Goal: Submit feedback/report problem

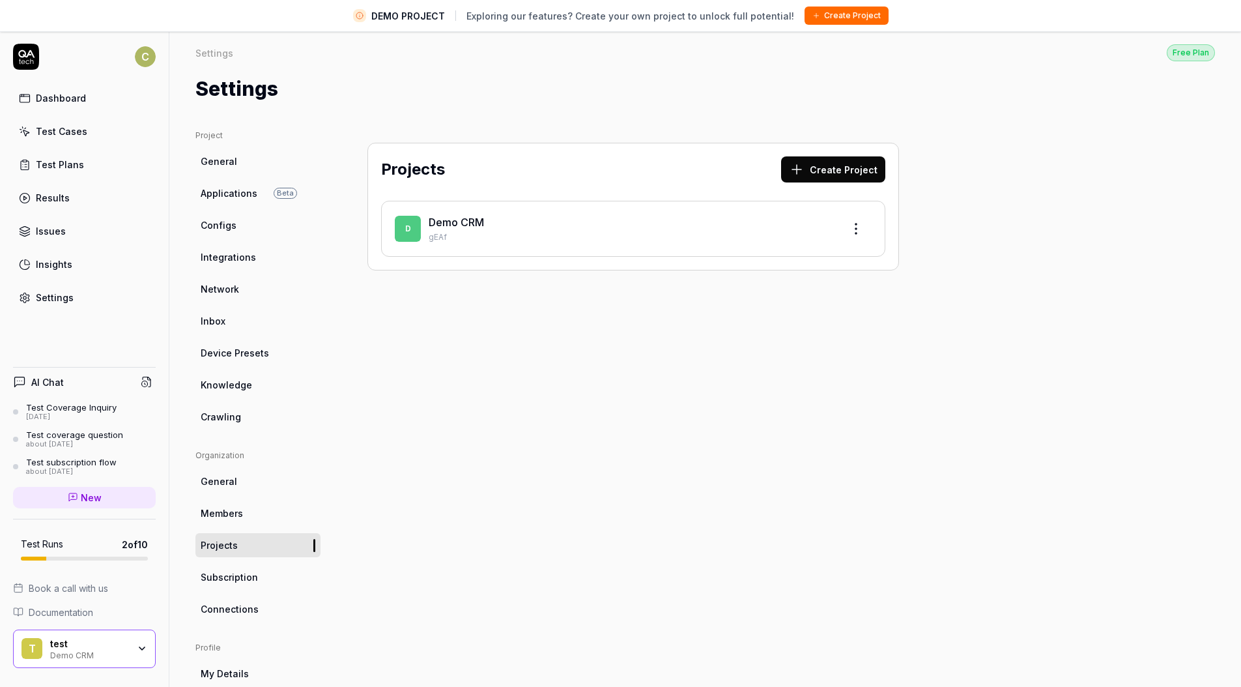
click at [79, 102] on div "Dashboard" at bounding box center [61, 98] width 50 height 14
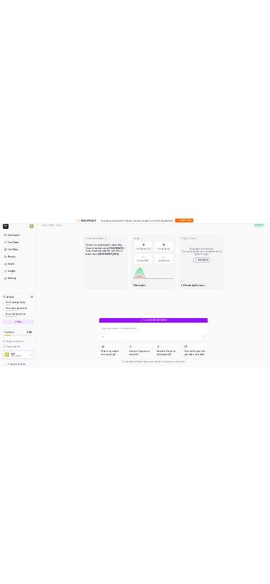
scroll to position [31, 0]
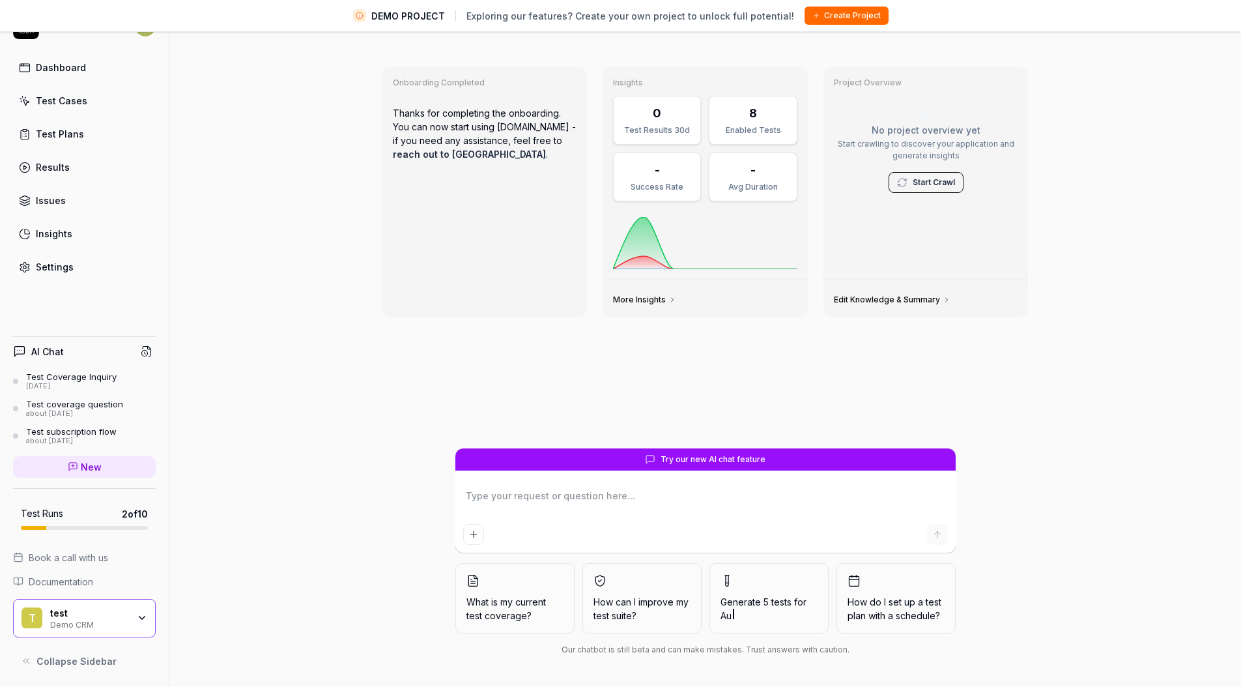
click at [1083, 291] on div "Onboarding Completed Thanks for completing the onboarding. You can now start us…" at bounding box center [705, 365] width 1072 height 643
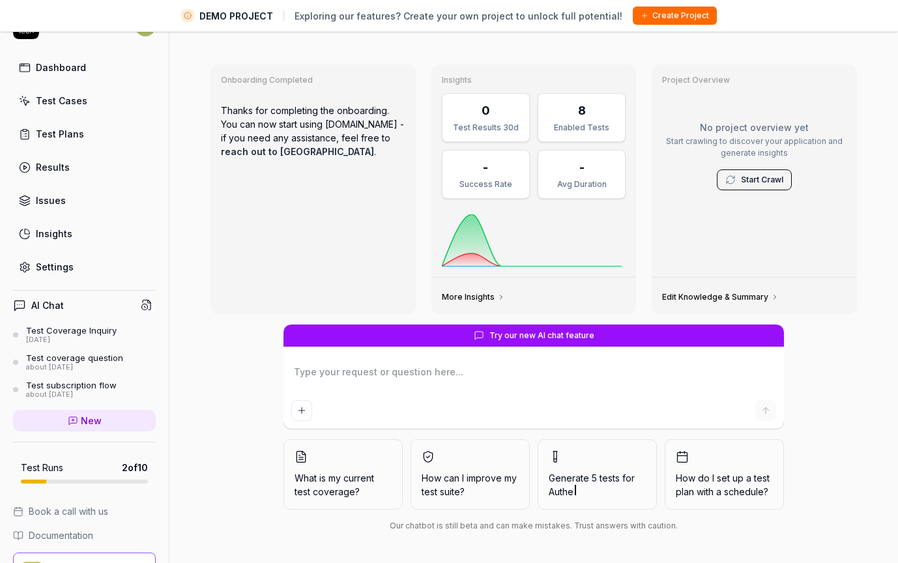
scroll to position [0, 0]
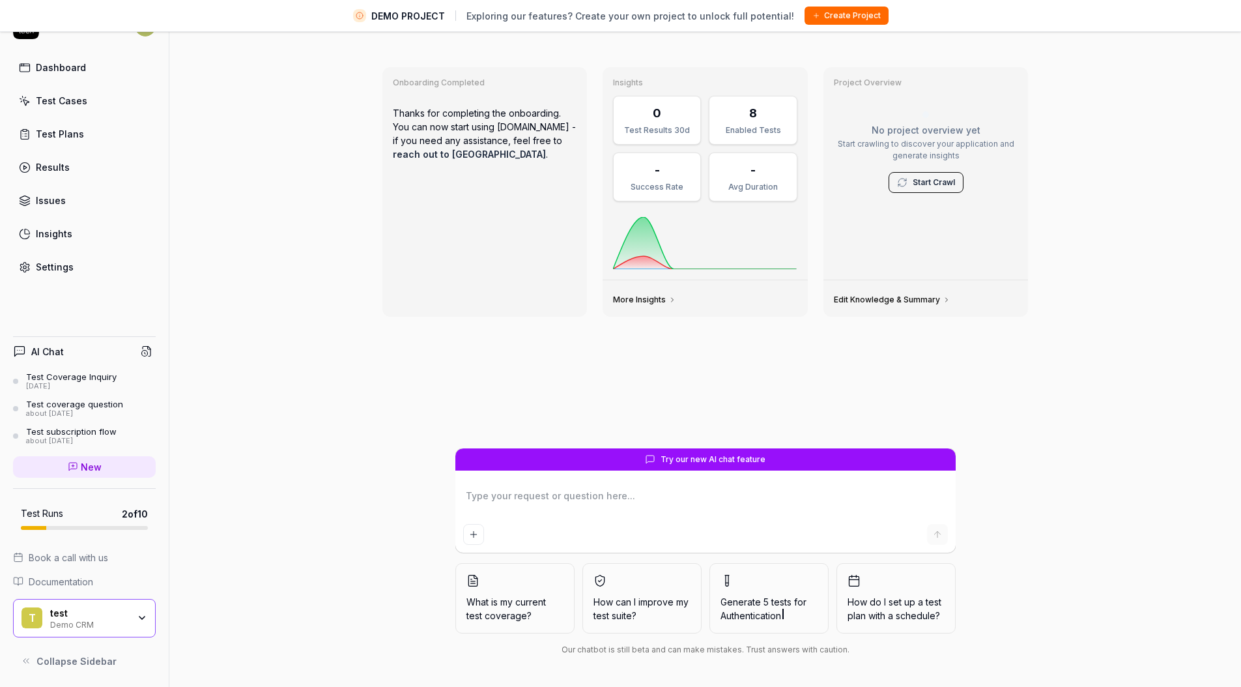
click at [569, 496] on textarea at bounding box center [705, 502] width 485 height 33
type textarea "*"
type textarea "E"
type textarea "*"
type textarea "Ex"
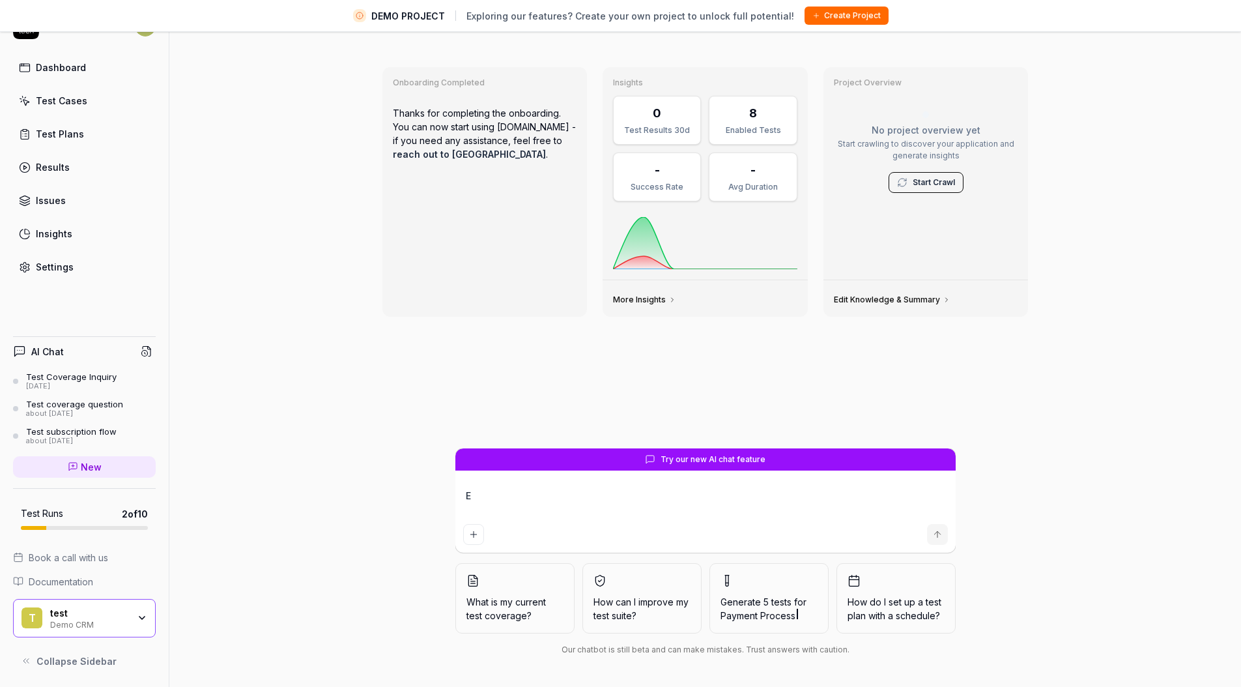
type textarea "*"
type textarea "Exp"
type textarea "*"
type textarea "Expl"
type textarea "*"
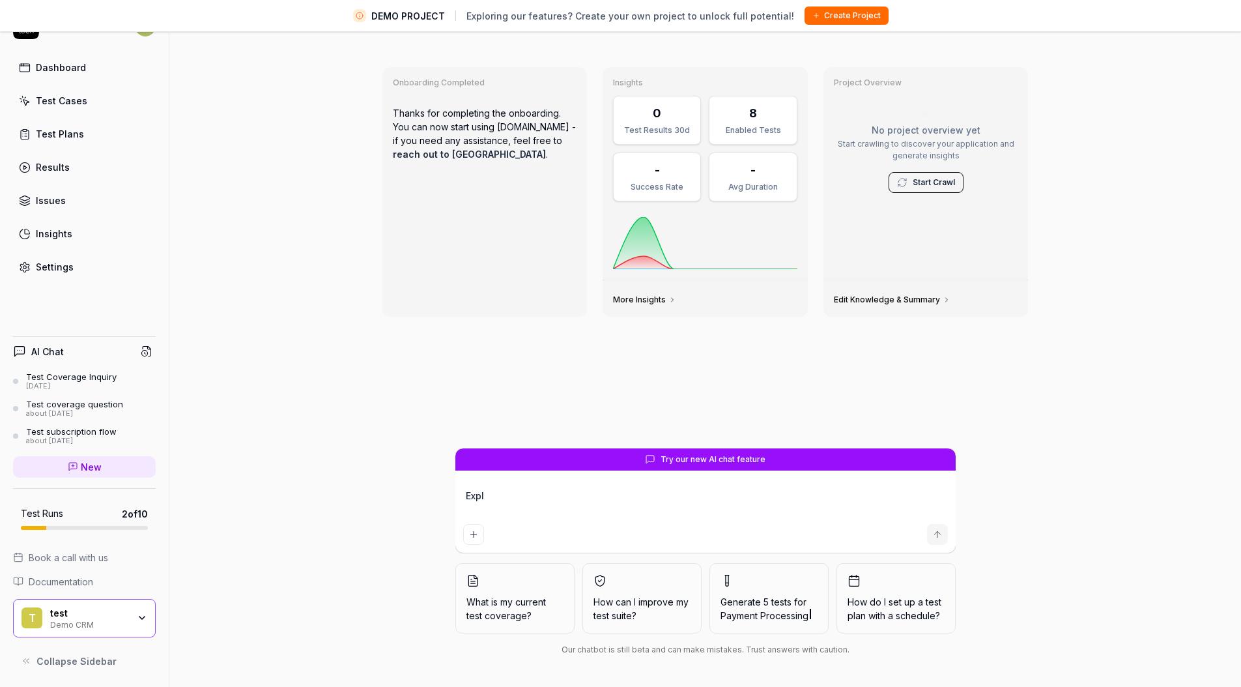
type textarea "Explo"
type textarea "*"
type textarea "Explor"
type textarea "*"
type textarea "Explore"
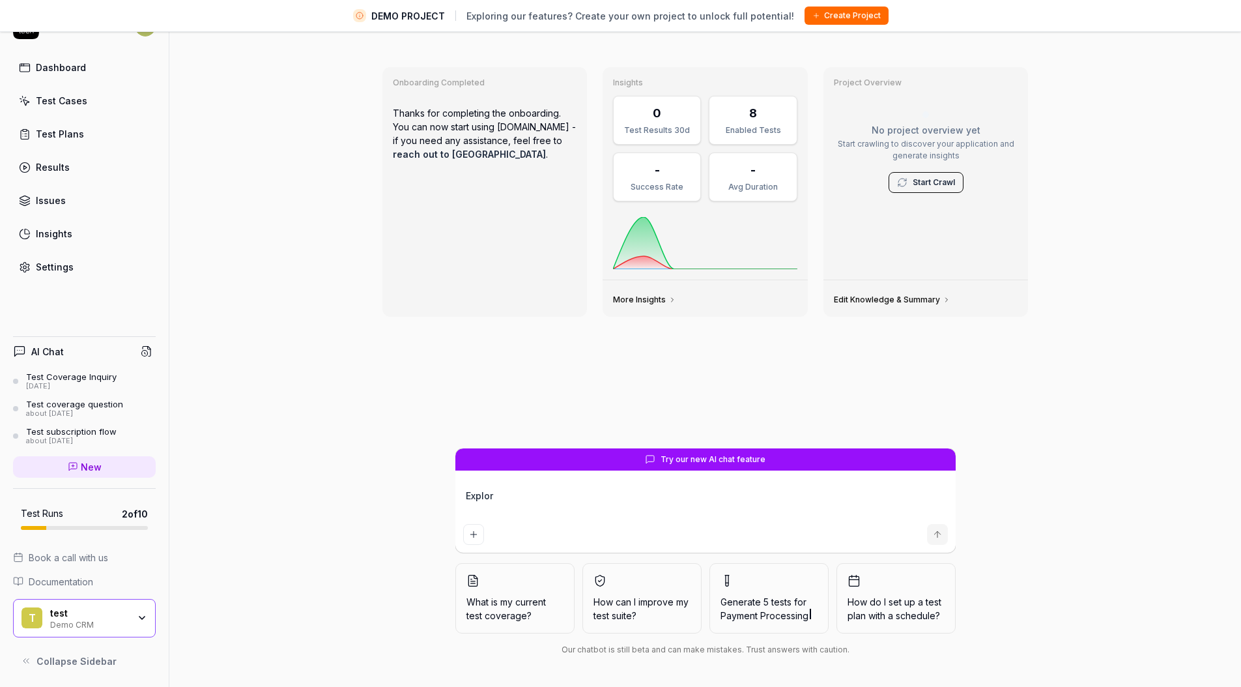
type textarea "*"
type textarea "Explore"
type textarea "*"
type textarea "Explore m"
type textarea "*"
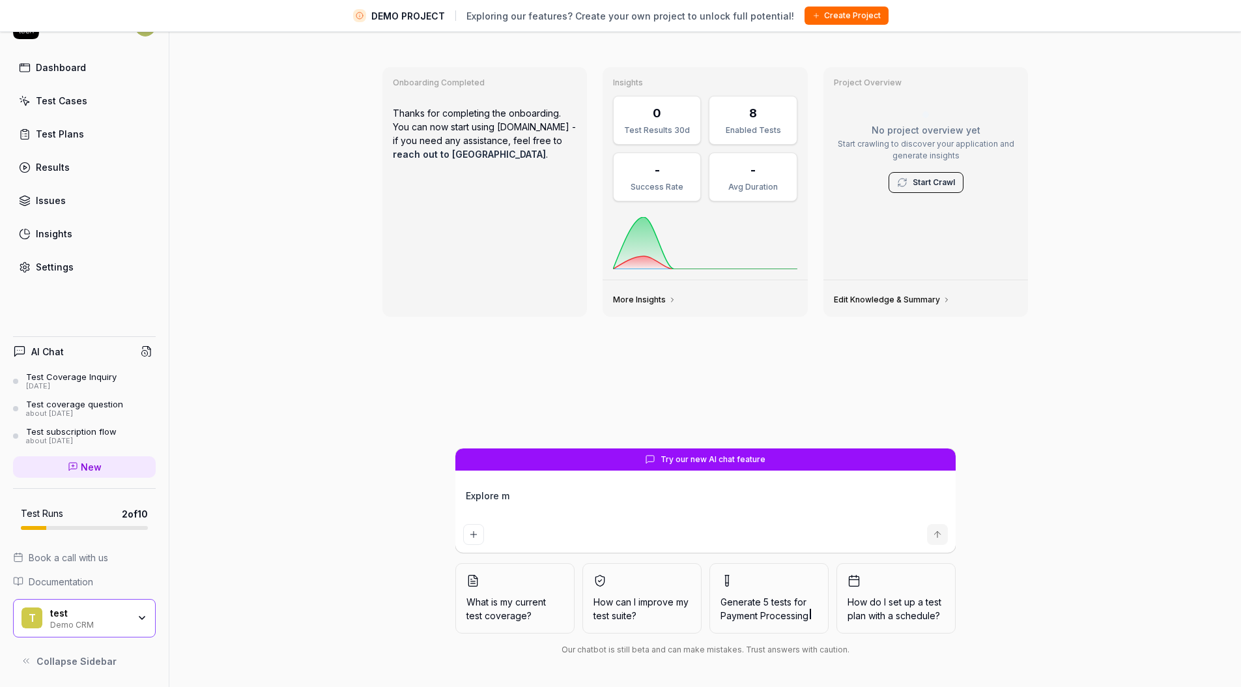
type textarea "Explore my"
type textarea "*"
type textarea "Explore my"
type textarea "*"
type textarea "Explore my p"
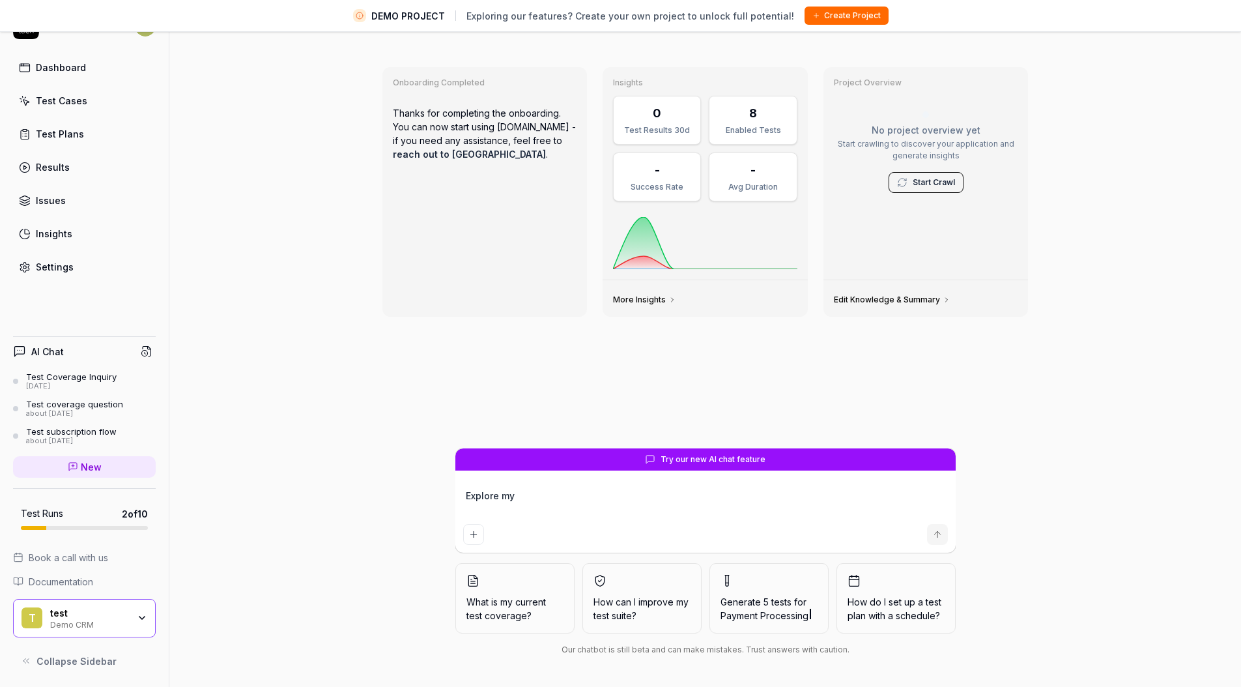
type textarea "*"
type textarea "Explore my pr"
type textarea "*"
type textarea "Explore my pro"
type textarea "*"
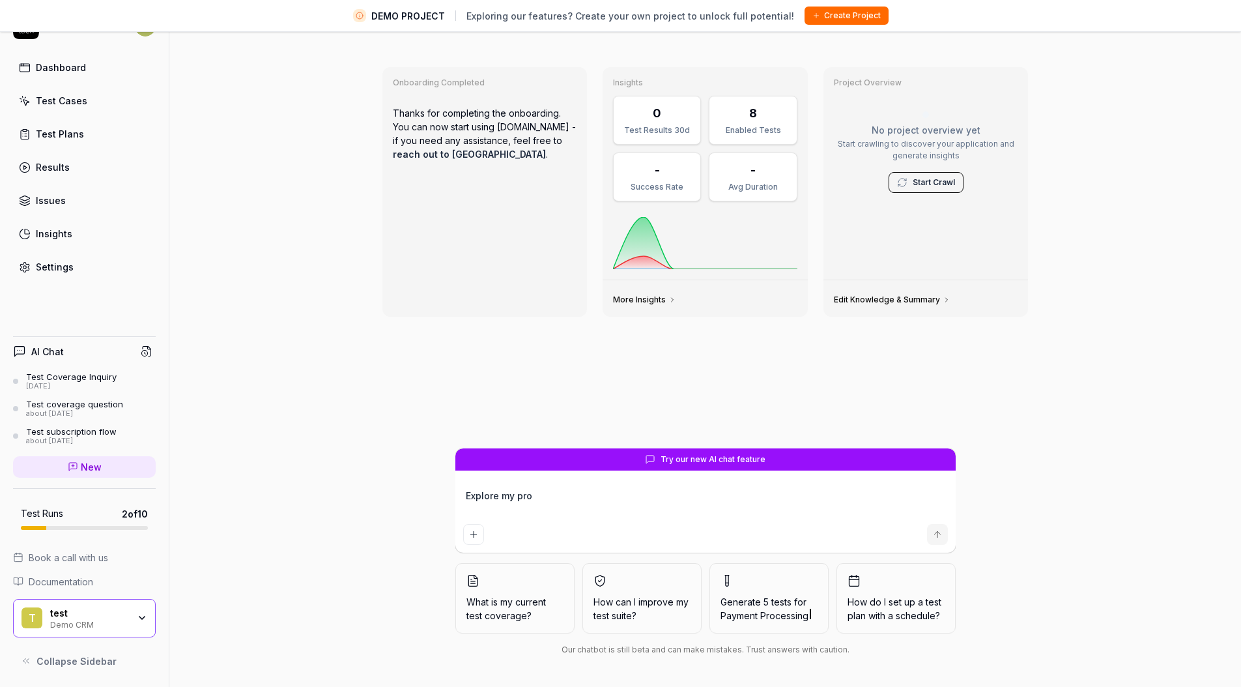
type textarea "Explore my prod"
type textarea "*"
type textarea "Explore my produ"
type textarea "*"
type textarea "Explore my produc"
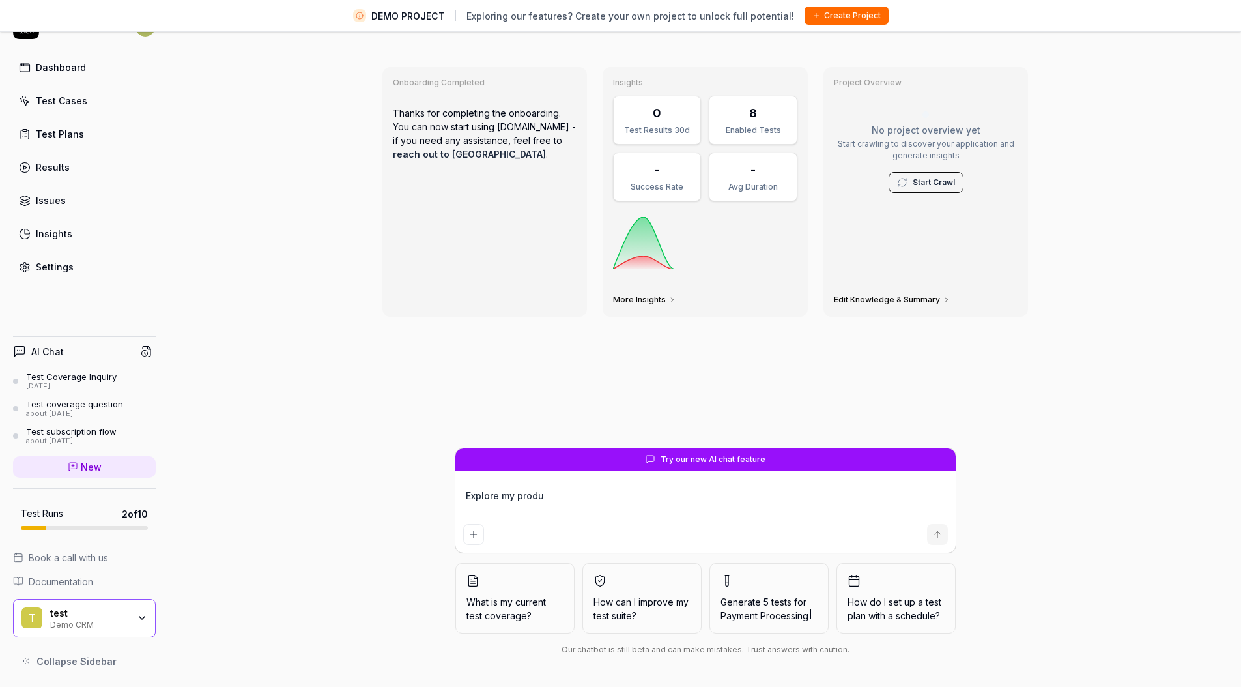
type textarea "*"
type textarea "Explore my product"
type textarea "*"
type textarea "Explore my product"
type textarea "*"
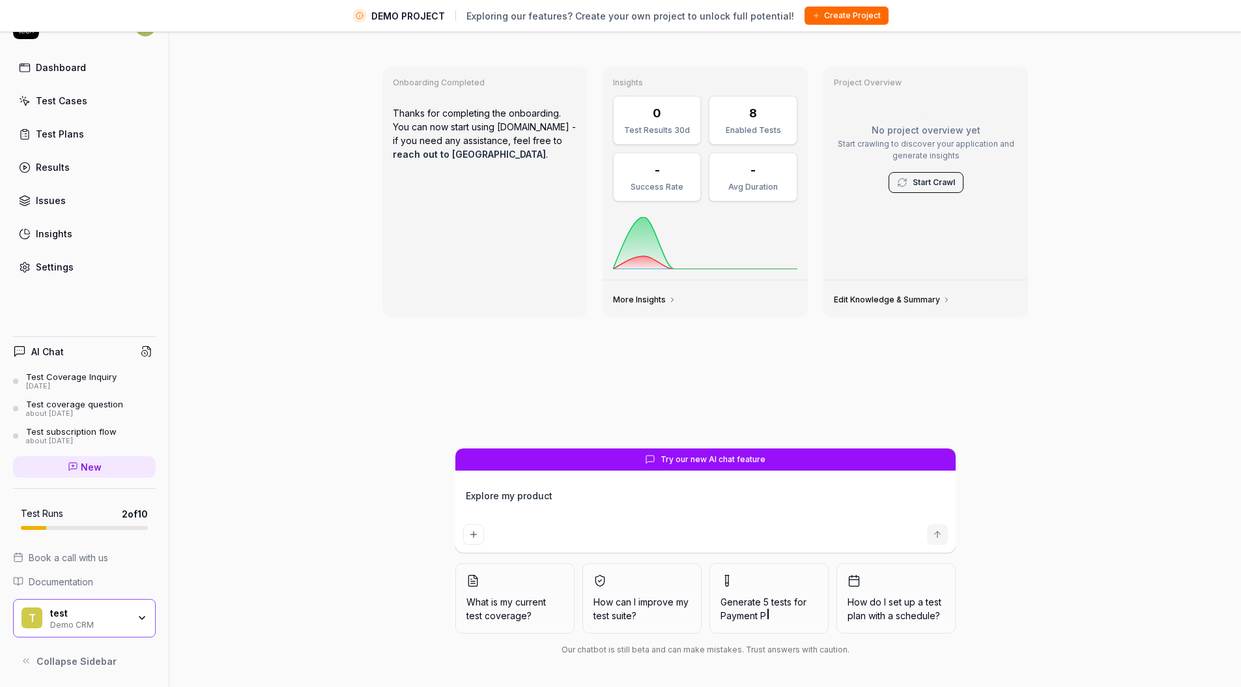
type textarea "Explore my product a"
type textarea "*"
type textarea "Explore my product an"
type textarea "*"
type textarea "Explore my product and"
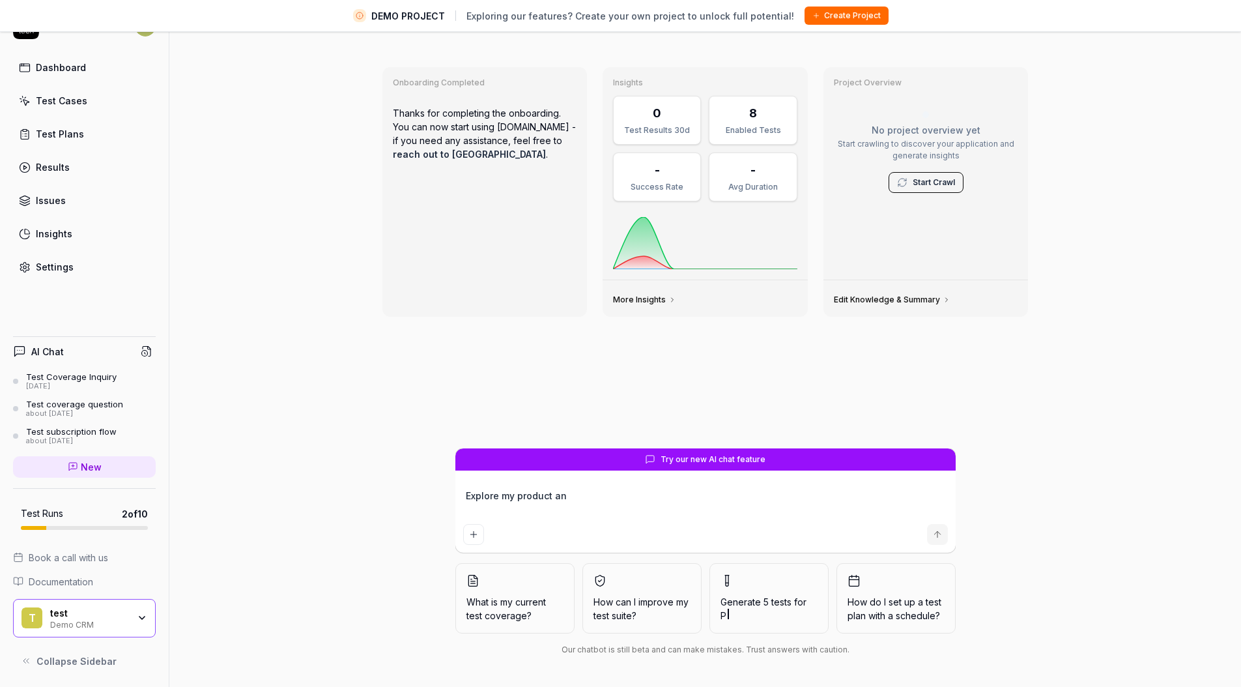
type textarea "*"
type textarea "Explore my product and"
type textarea "*"
type textarea "Explore my product and s"
type textarea "*"
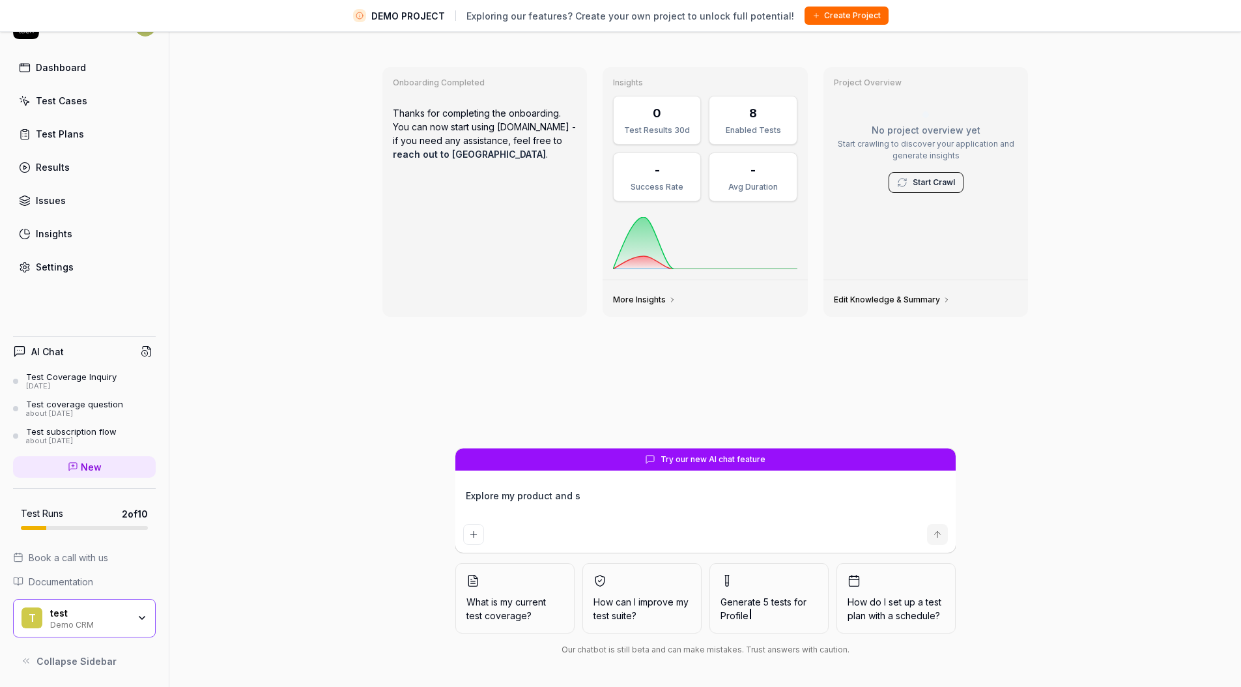
type textarea "Explore my product and sy"
type textarea "*"
type textarea "Explore my product and syg"
type textarea "*"
type textarea "Explore my product and sygg"
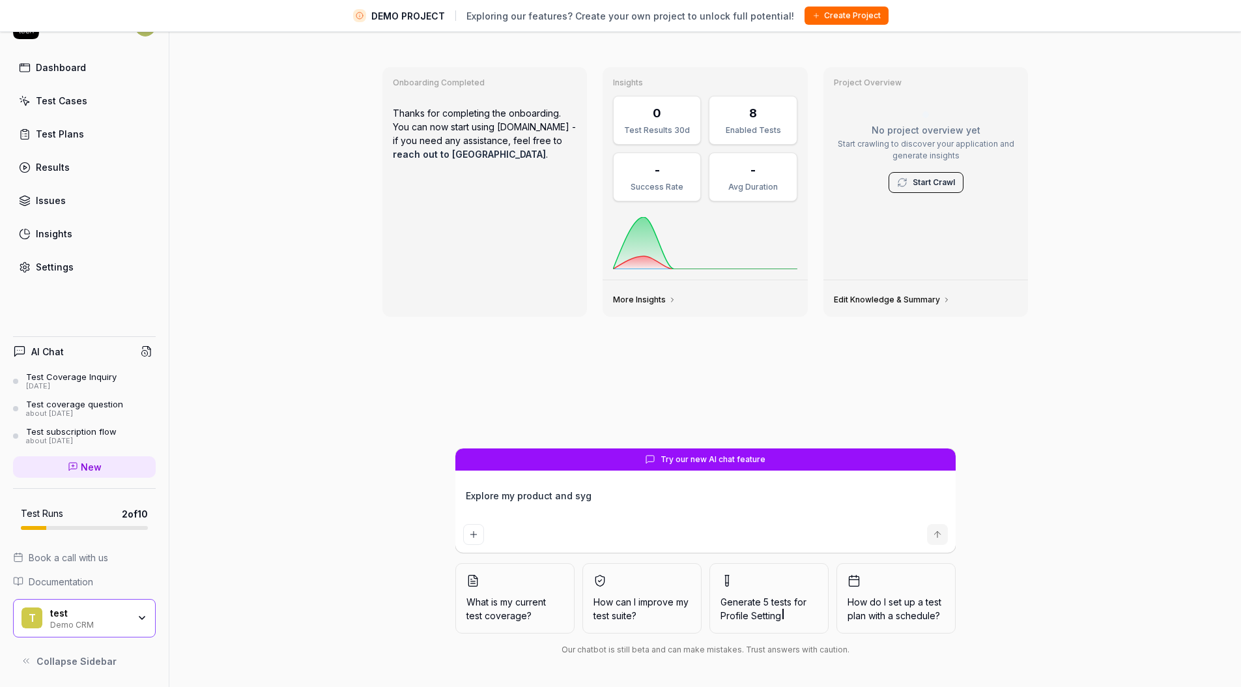
type textarea "*"
type textarea "Explore my product and sygge"
type textarea "*"
type textarea "Explore my product and sygges"
type textarea "*"
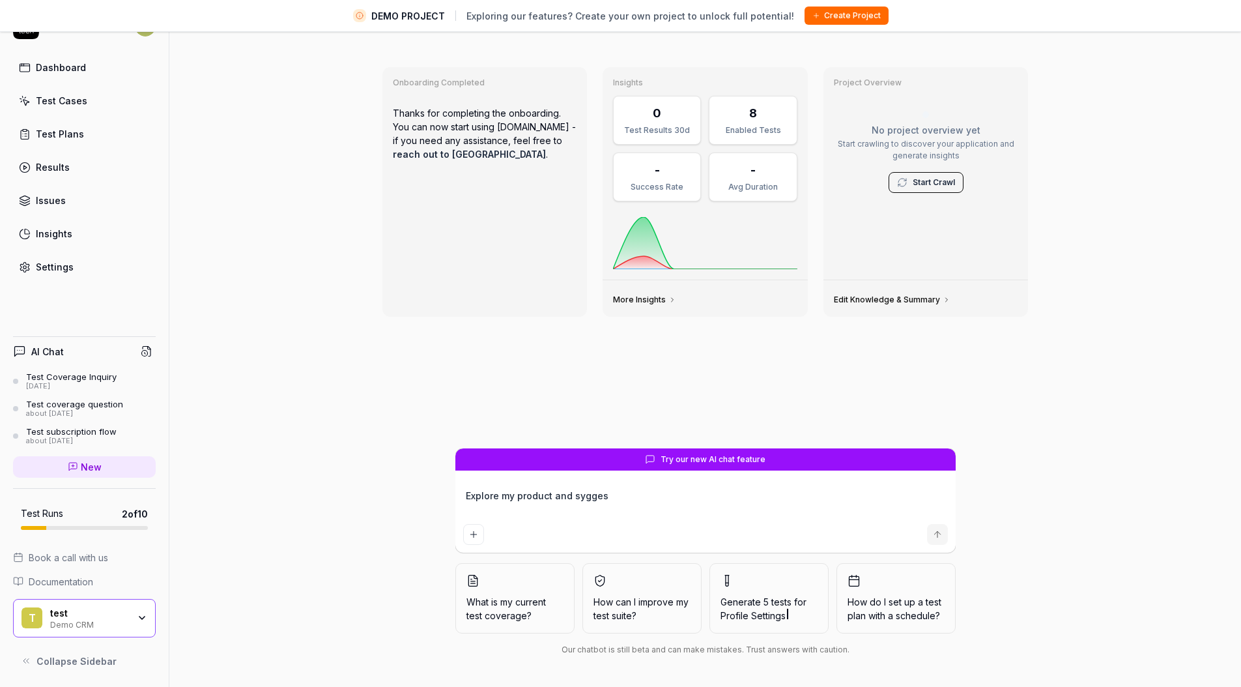
type textarea "Explore my product and syggest"
type textarea "*"
type textarea "Explore my product and syggest"
type textarea "*"
type textarea "Explore my product and syggest n"
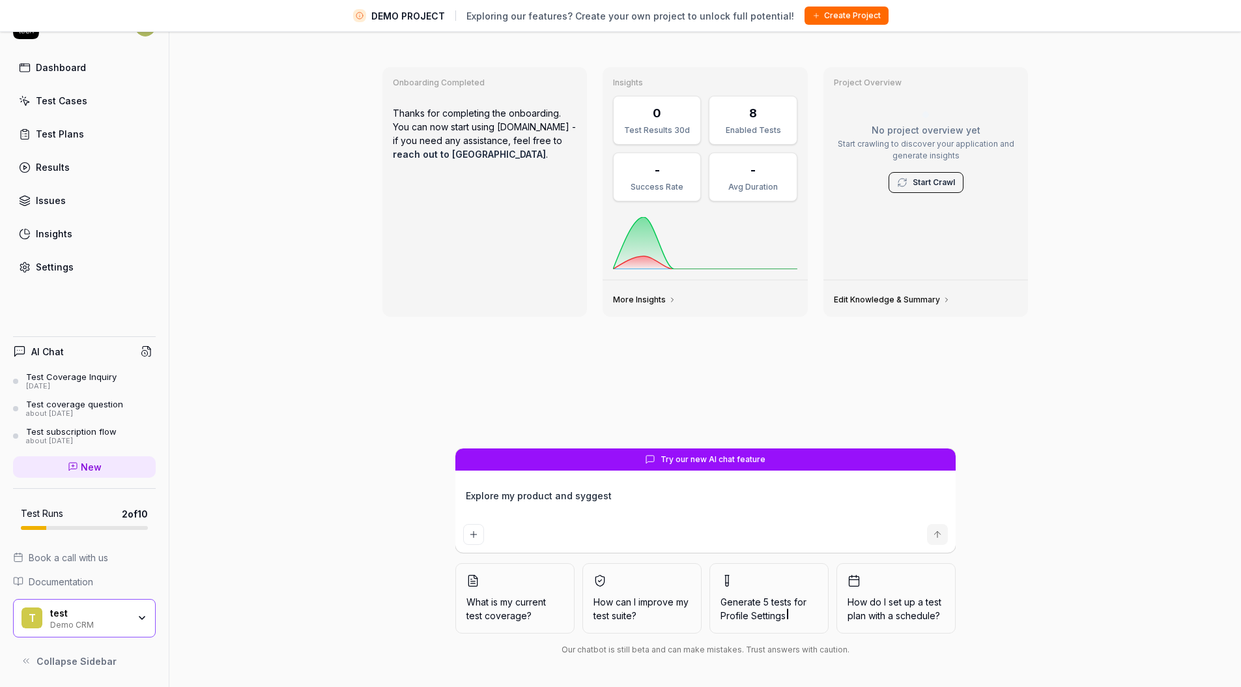
type textarea "*"
type textarea "Explore my product and syggest ne"
type textarea "*"
type textarea "Explore my product and syggest new"
type textarea "*"
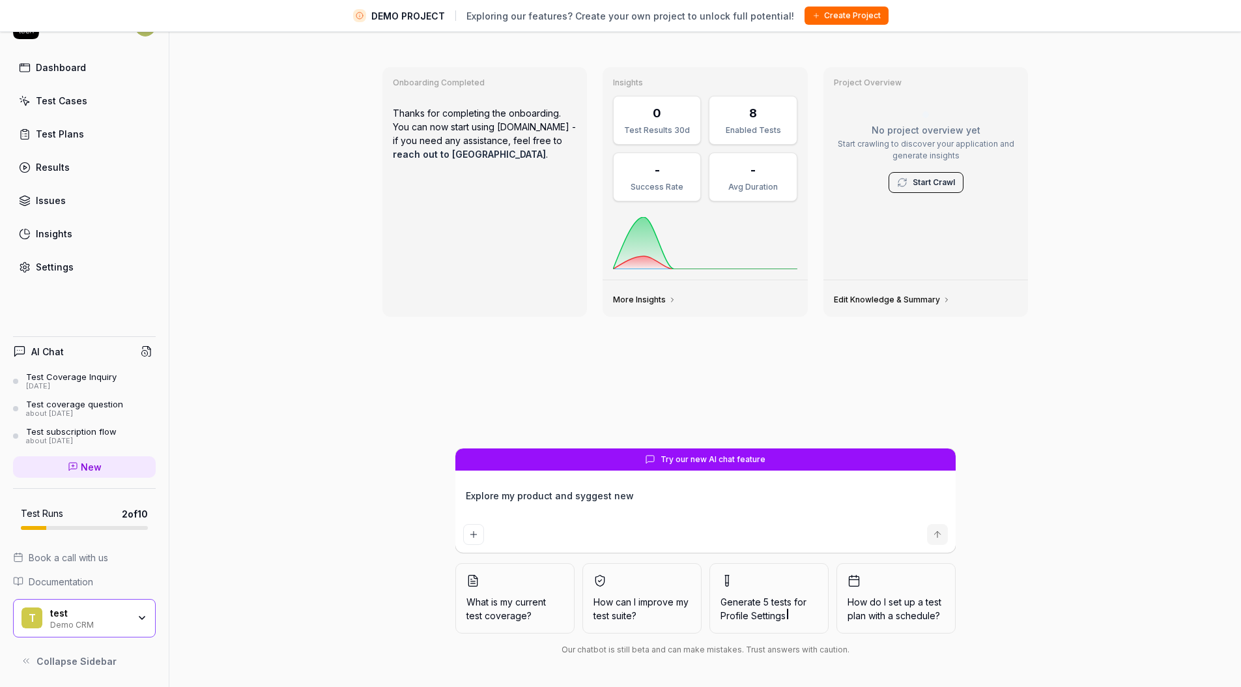
type textarea "Explore my product and syggest new"
type textarea "*"
type textarea "Explore my product and syggest new t"
type textarea "*"
type textarea "Explore my product and syggest new te"
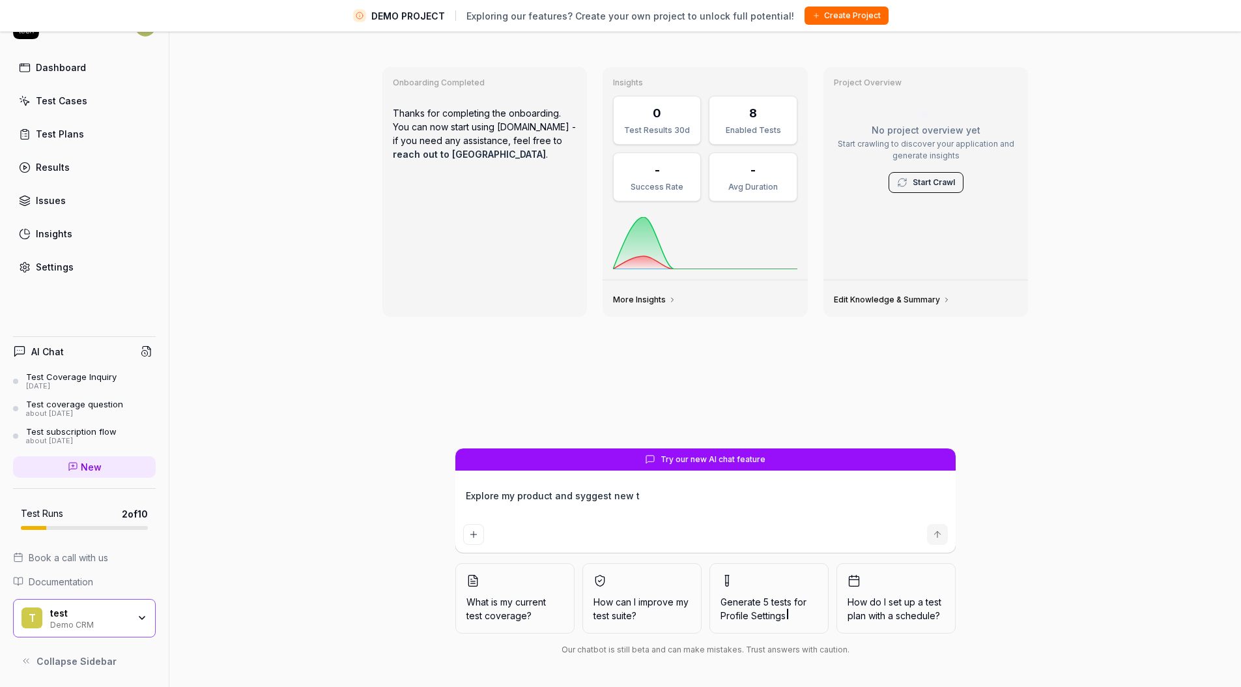
type textarea "*"
type textarea "Explore my product and syggest new tes"
type textarea "*"
type textarea "Explore my product and syggest new test"
type textarea "*"
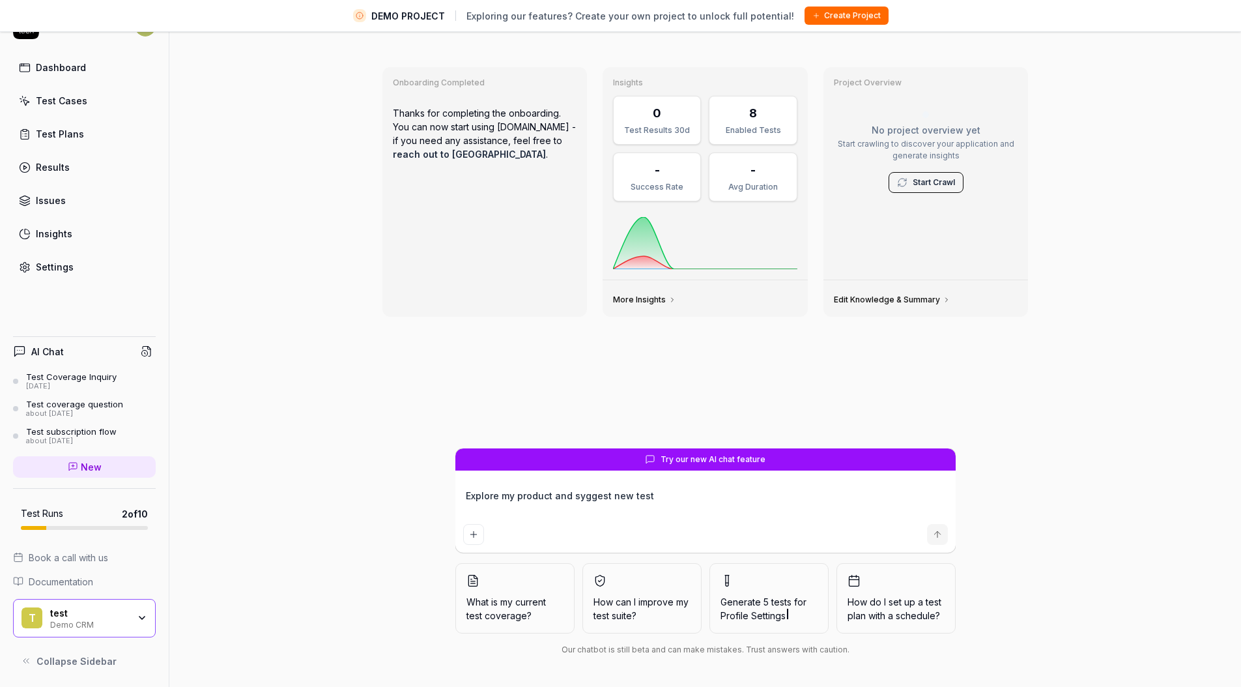
type textarea "Explore my product and syggest new test"
type textarea "*"
type textarea "Explore my product and syggest new test c"
type textarea "*"
type textarea "Explore my product and syggest new test ca"
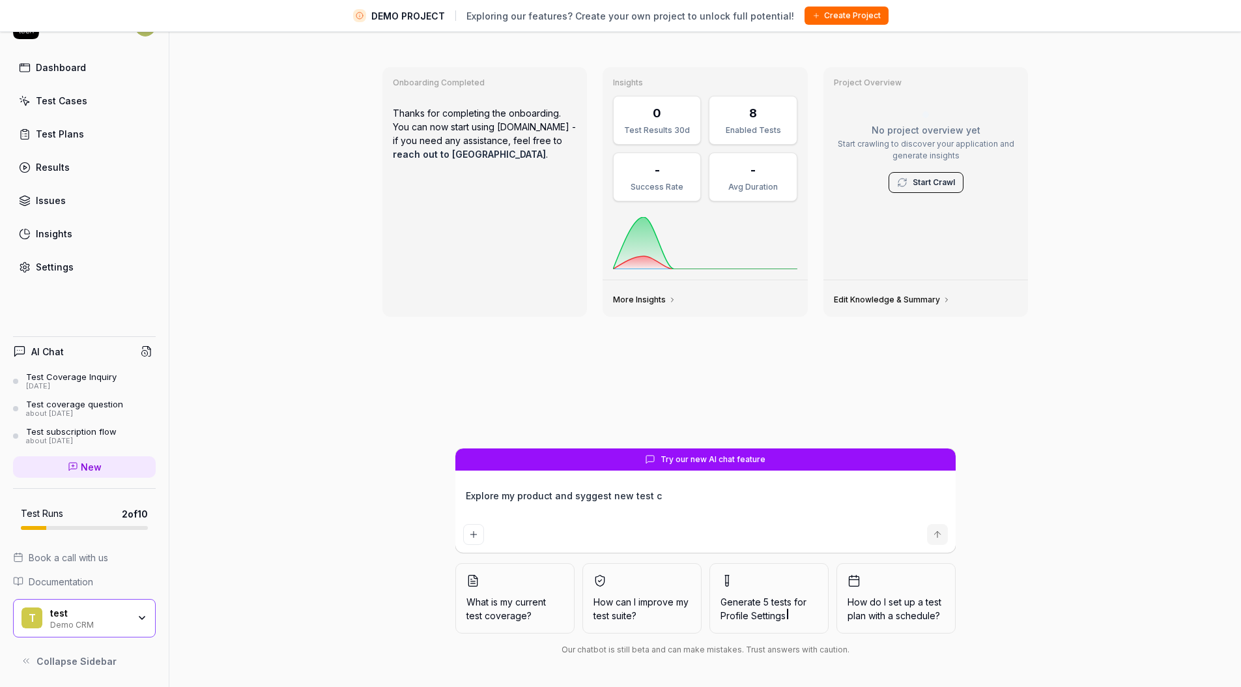
type textarea "*"
type textarea "Explore my product and syggest new test cas"
type textarea "*"
type textarea "Explore my product and syggest new test case"
type textarea "*"
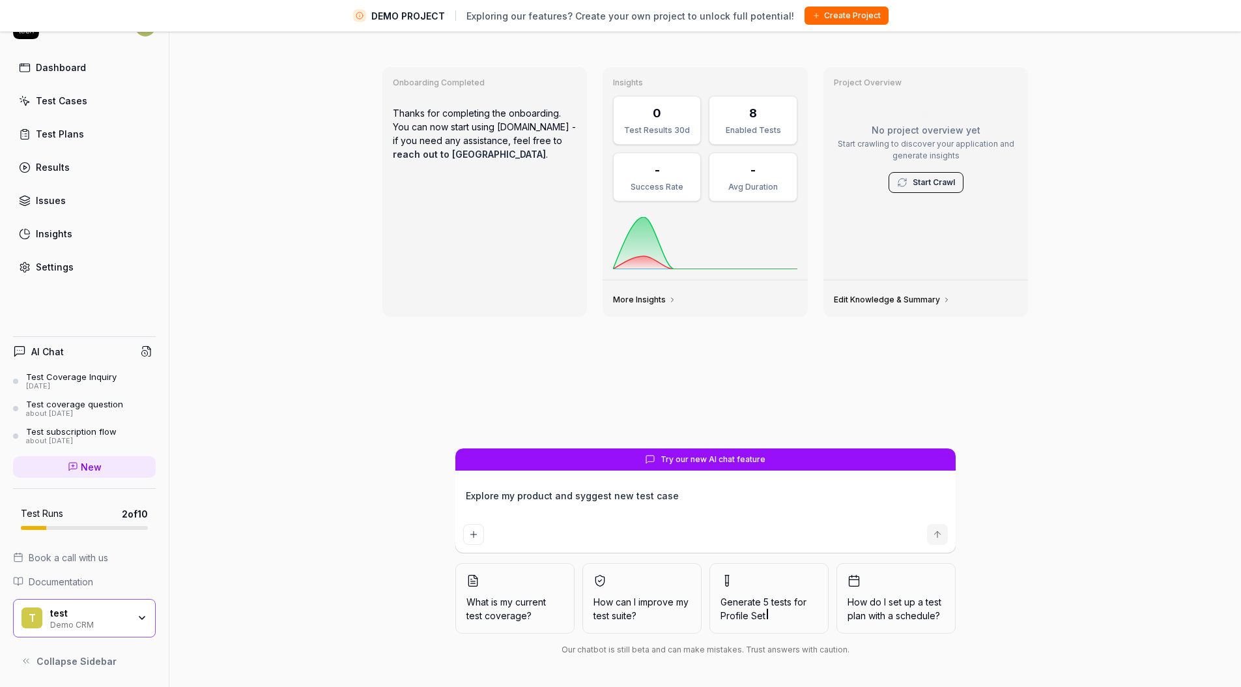
type textarea "Explore my product and syggest new test cases"
type textarea "*"
type textarea "Explore my product and syggest new test cases."
type textarea "*"
click at [900, 463] on html "DEMO PROJECT Exploring our features? Create your own project to unlock full pot…" at bounding box center [620, 327] width 1241 height 717
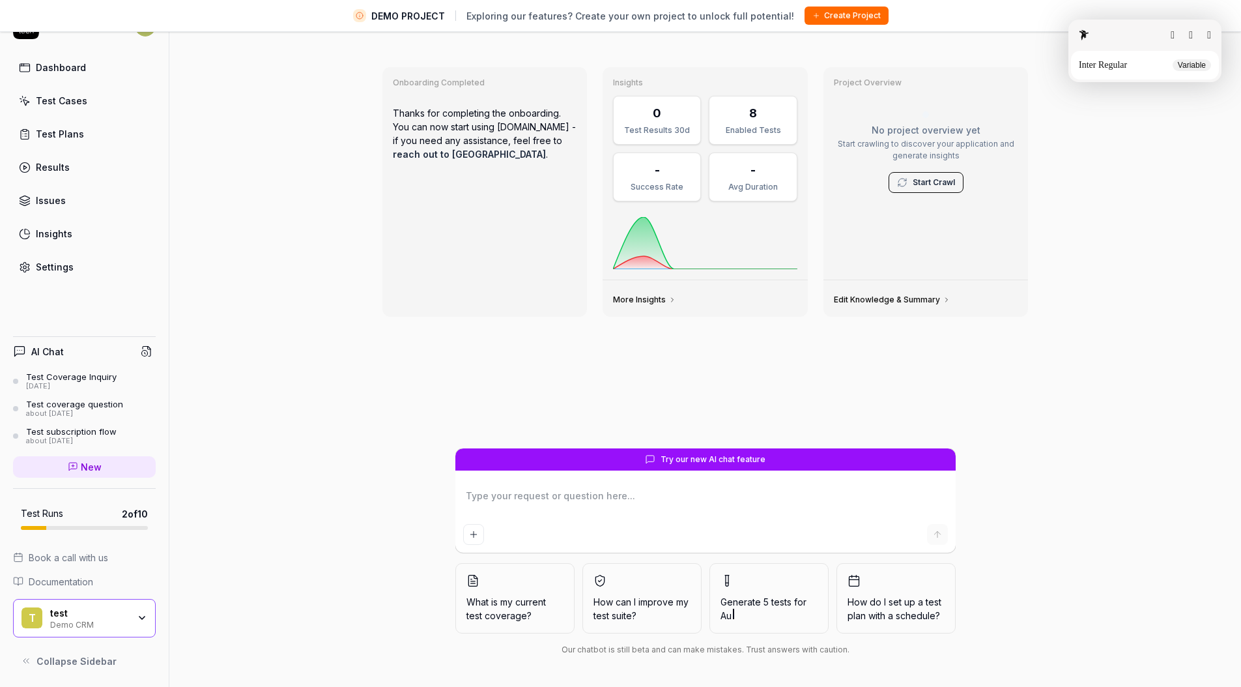
click at [1207, 37] on button "button" at bounding box center [1209, 35] width 4 height 10
click at [1012, 411] on div "Onboarding Completed Thanks for completing the onboarding. You can now start us…" at bounding box center [705, 253] width 667 height 392
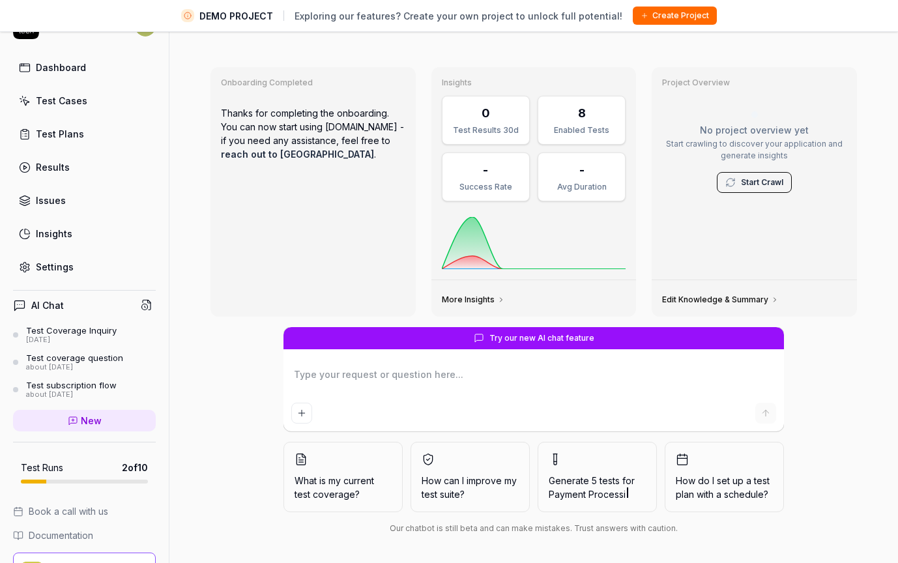
type textarea "*"
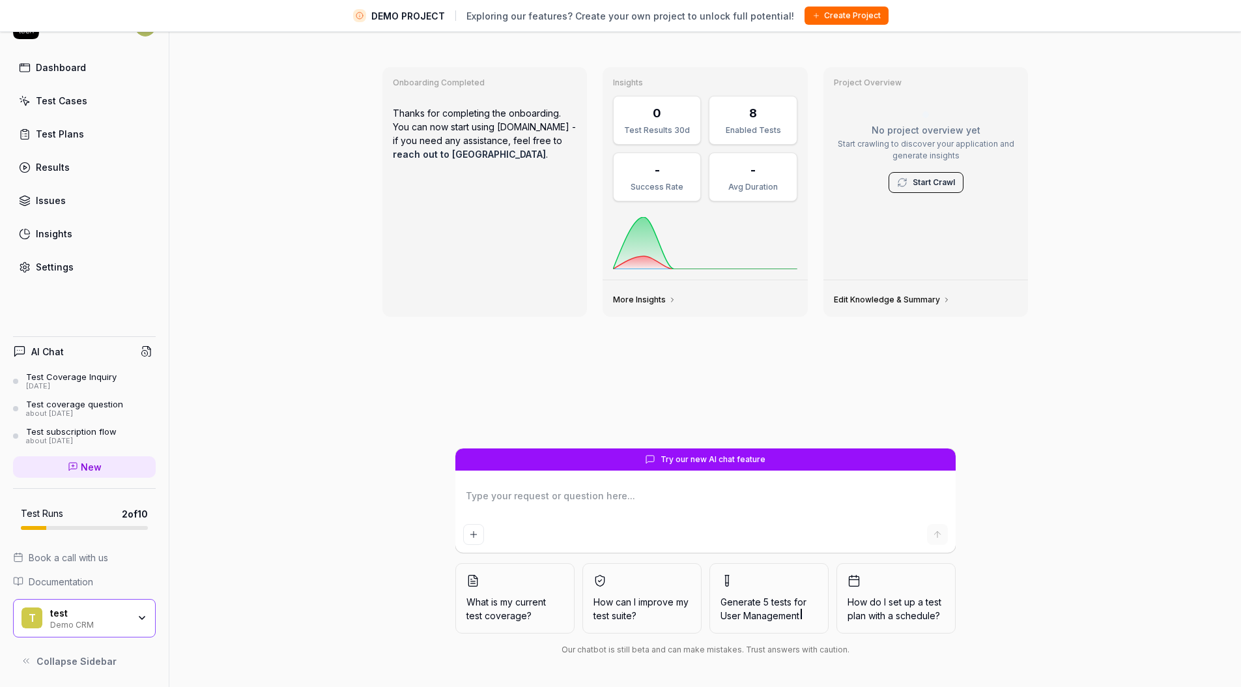
click at [897, 97] on div "Onboarding Completed Thanks for completing the onboarding. You can now start us…" at bounding box center [705, 365] width 1072 height 643
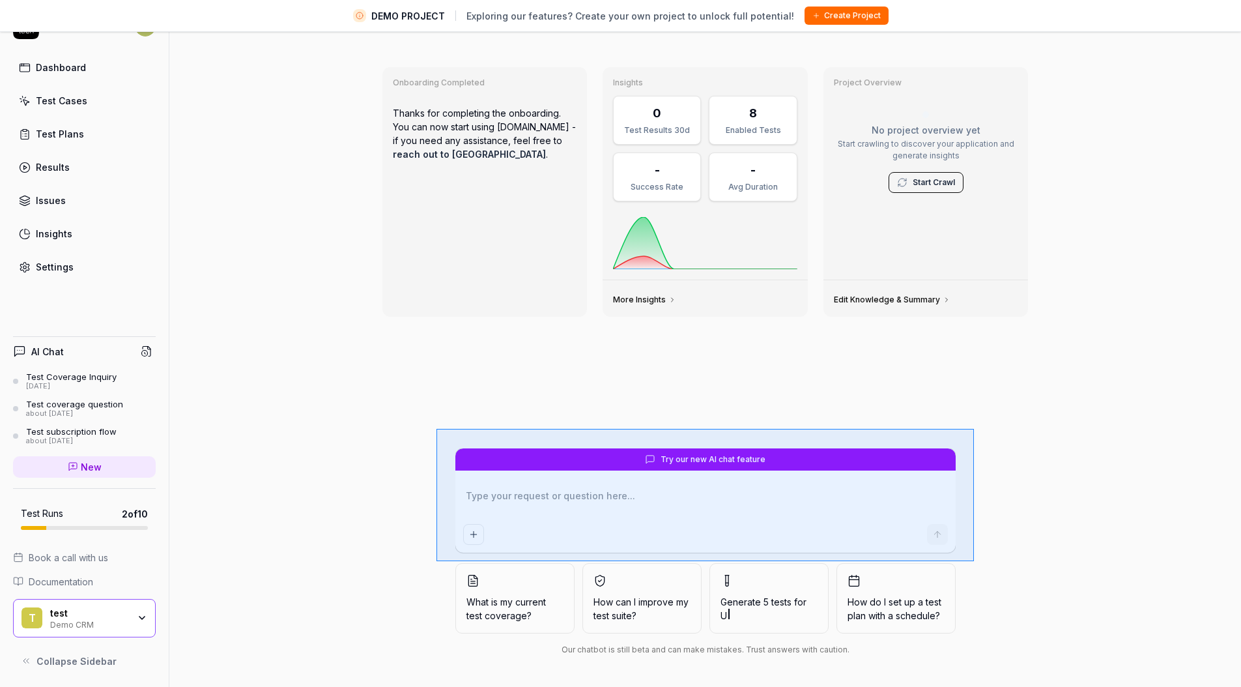
drag, startPoint x: 437, startPoint y: 429, endPoint x: 974, endPoint y: 561, distance: 553.6
click at [897, 561] on div at bounding box center [620, 343] width 1241 height 687
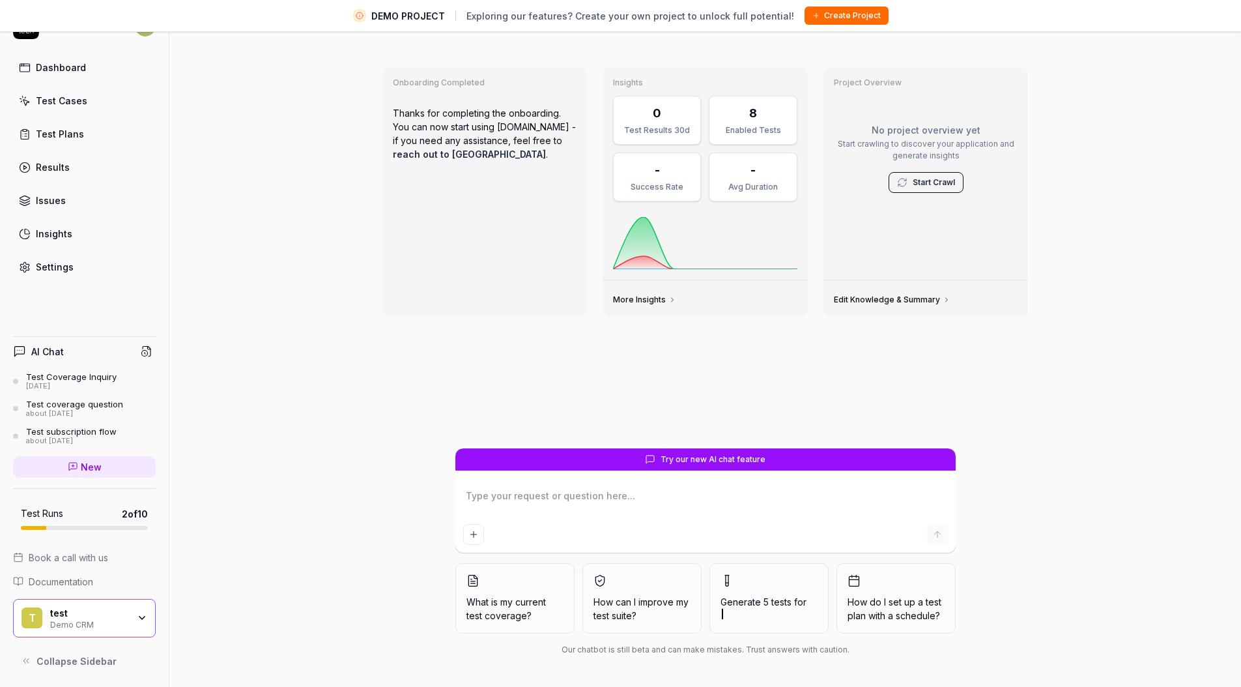
click at [897, 122] on div "Onboarding Completed Thanks for completing the onboarding. You can now start us…" at bounding box center [705, 365] width 1072 height 643
click at [545, 502] on textarea at bounding box center [705, 502] width 485 height 33
click at [544, 502] on textarea at bounding box center [705, 502] width 485 height 33
type textarea "*"
type textarea "E"
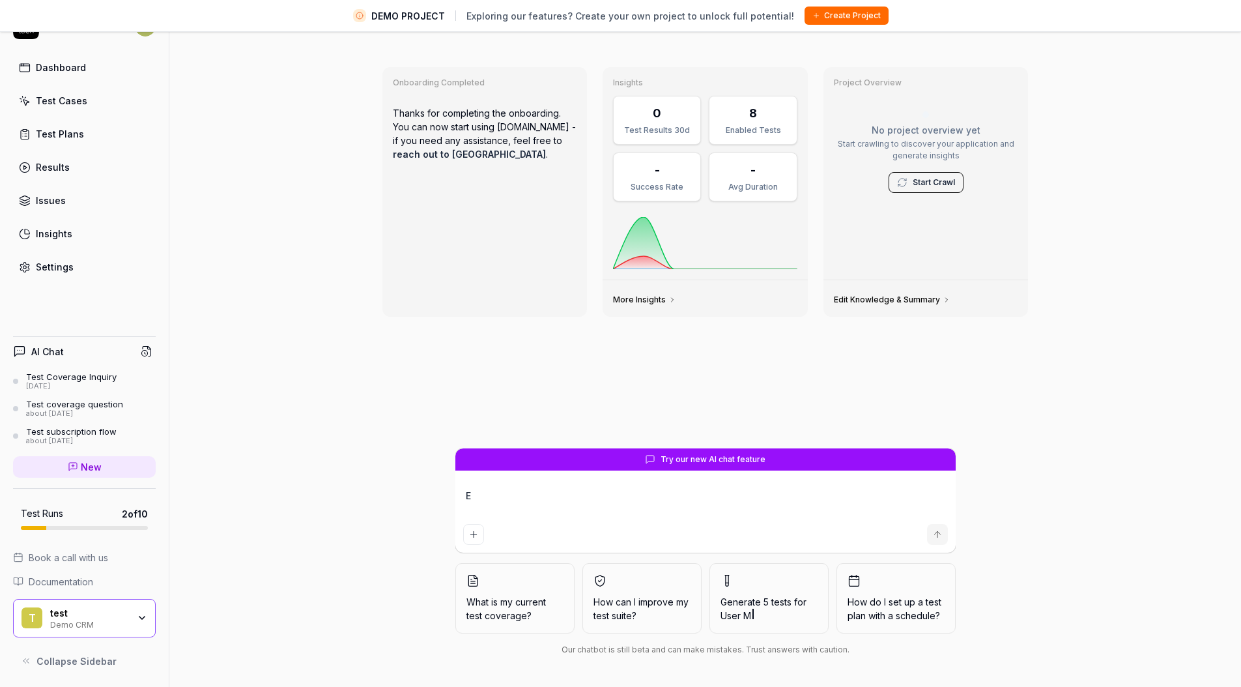
type textarea "*"
type textarea "Ex"
type textarea "*"
type textarea "Exp"
type textarea "*"
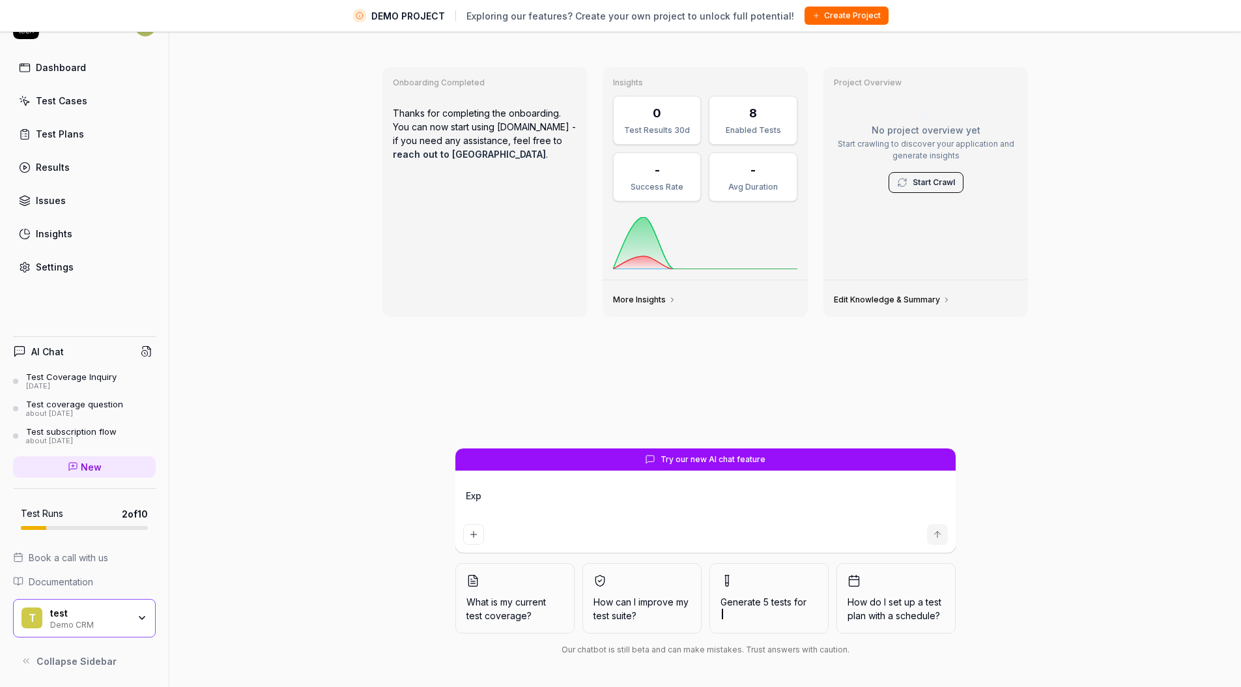
type textarea "Expl"
type textarea "*"
type textarea "Explo"
type textarea "*"
type textarea "Explor"
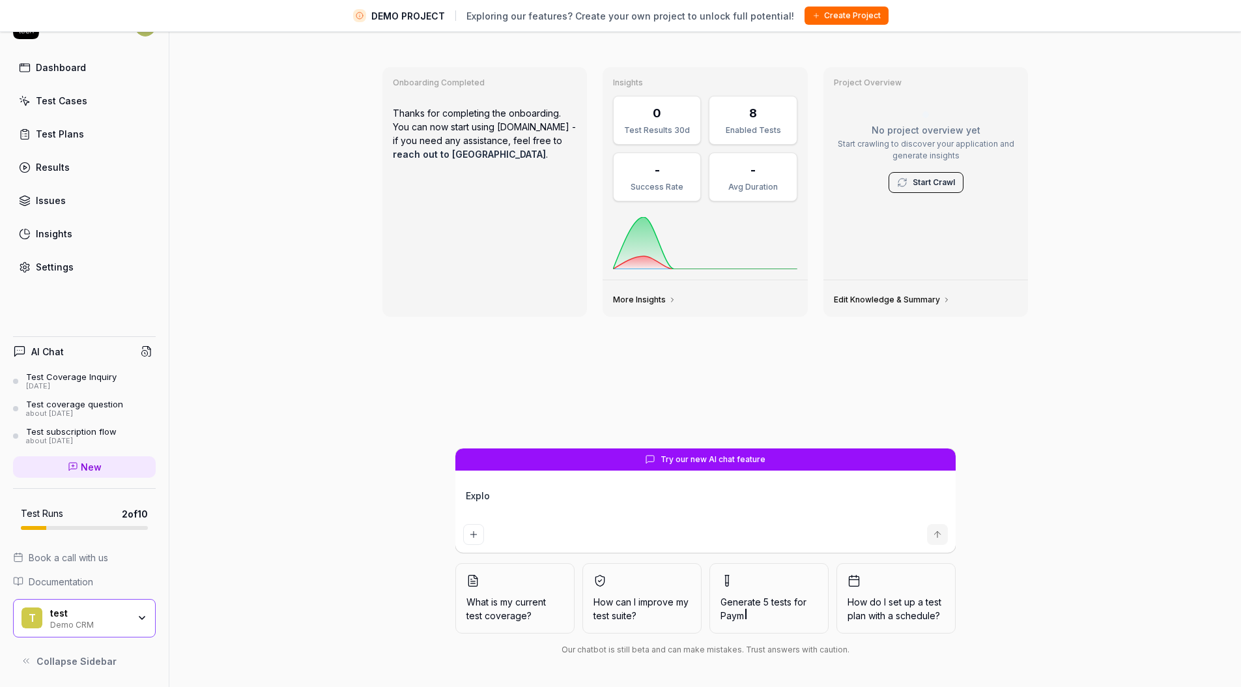
type textarea "*"
type textarea "Explore"
type textarea "*"
type textarea "Explore"
type textarea "*"
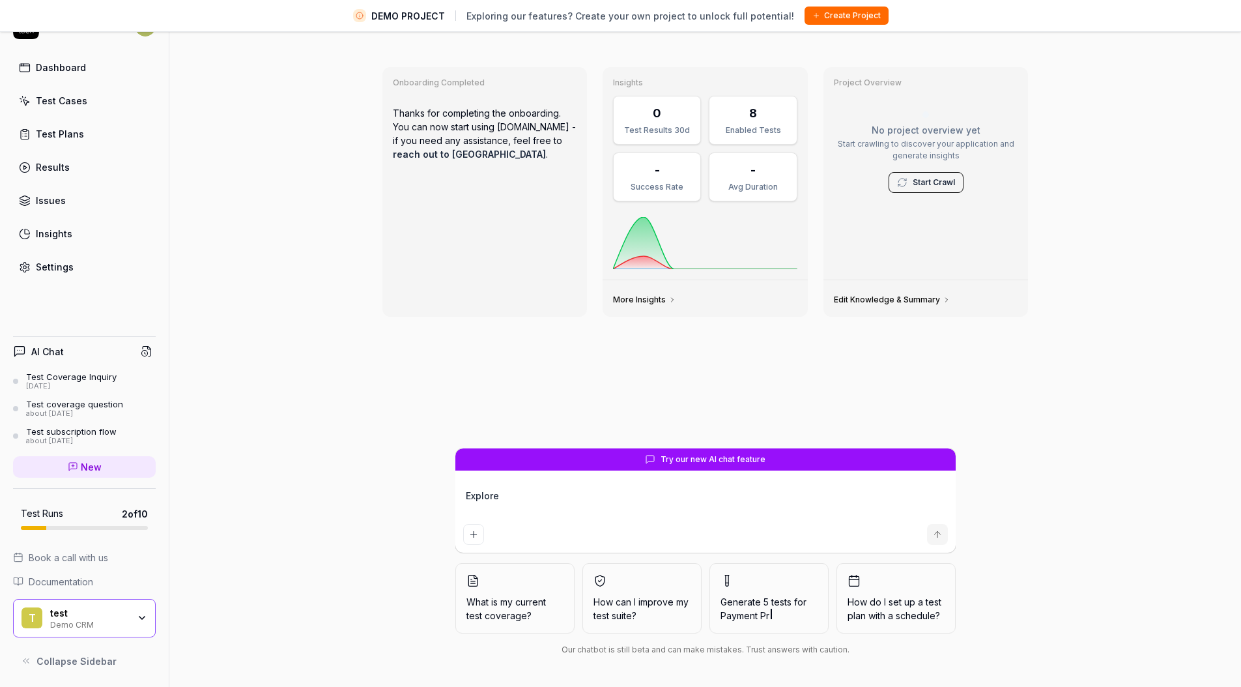
type textarea "Explore m"
type textarea "*"
type textarea "Explore my"
type textarea "*"
type textarea "Explore my"
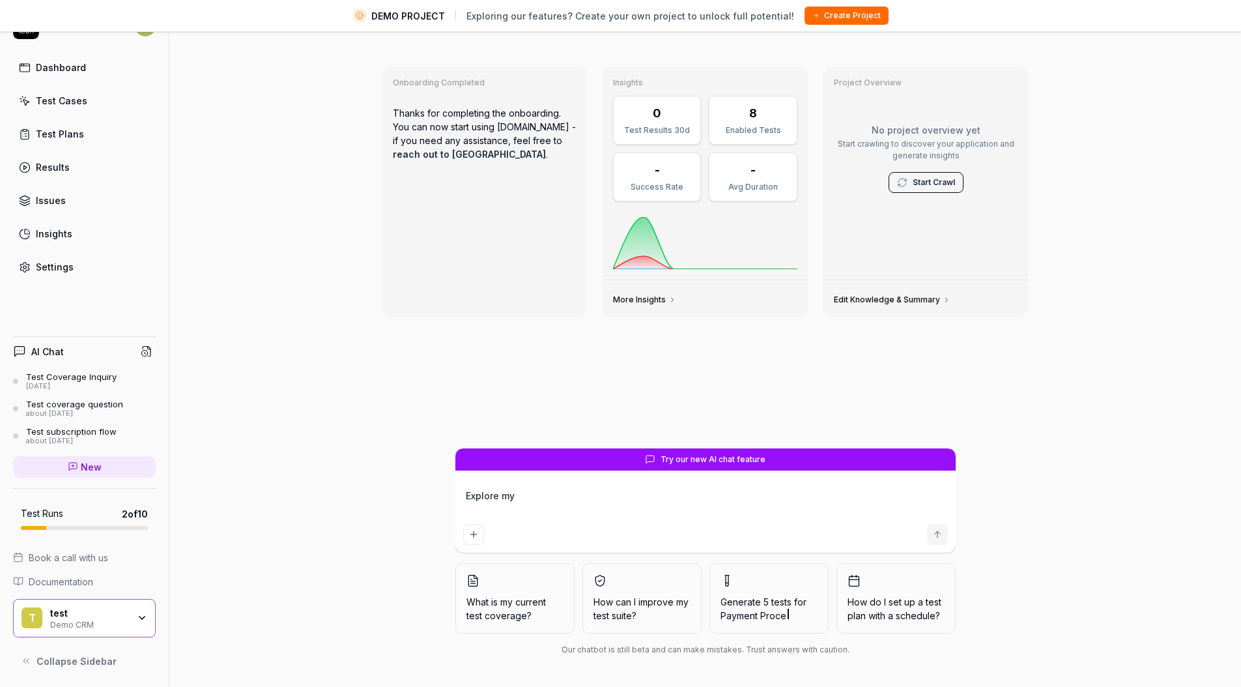
type textarea "*"
type textarea "Explore my p"
type textarea "*"
type textarea "Explore my pr"
type textarea "*"
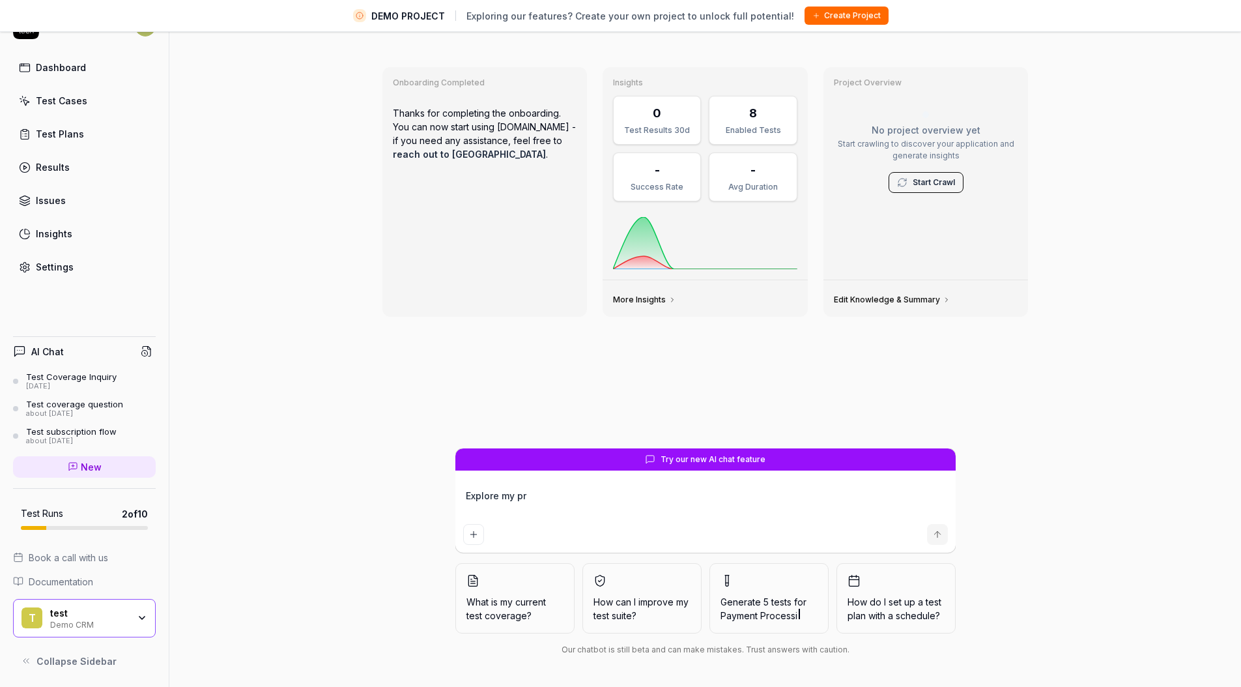
type textarea "Explore my pro"
type textarea "*"
type textarea "Explore my prod"
type textarea "*"
type textarea "Explore my produ"
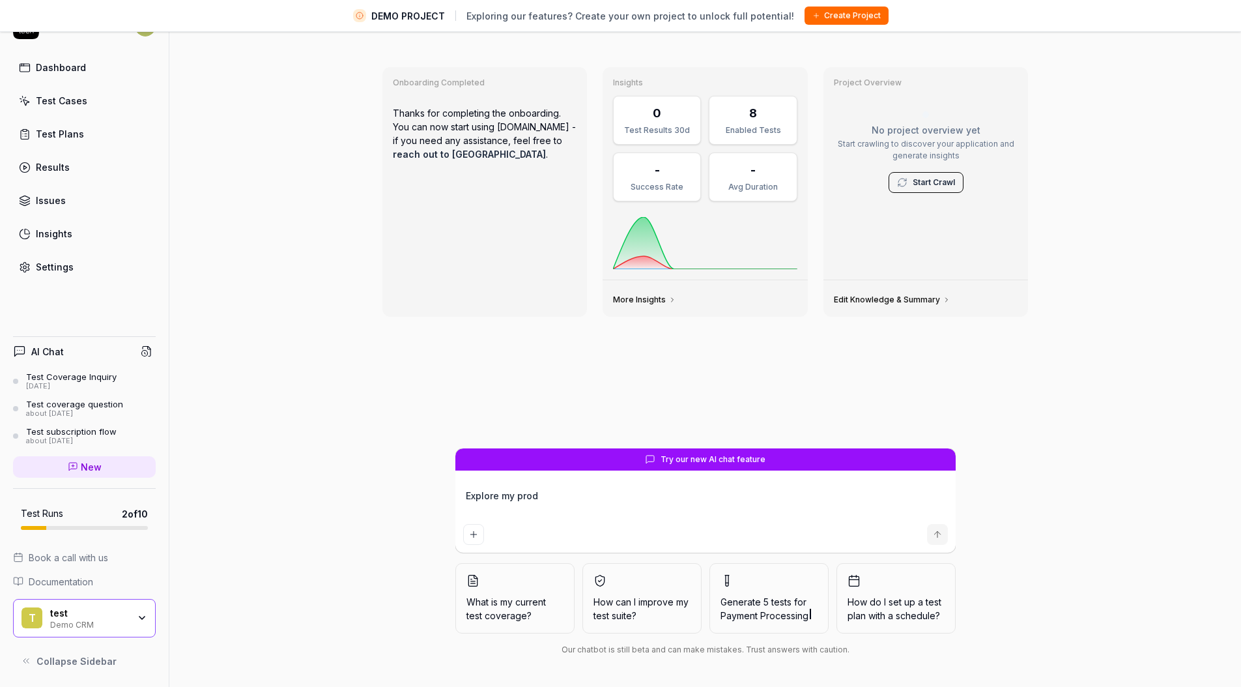
type textarea "*"
type textarea "Explore my produc"
type textarea "*"
type textarea "Explore my product"
type textarea "*"
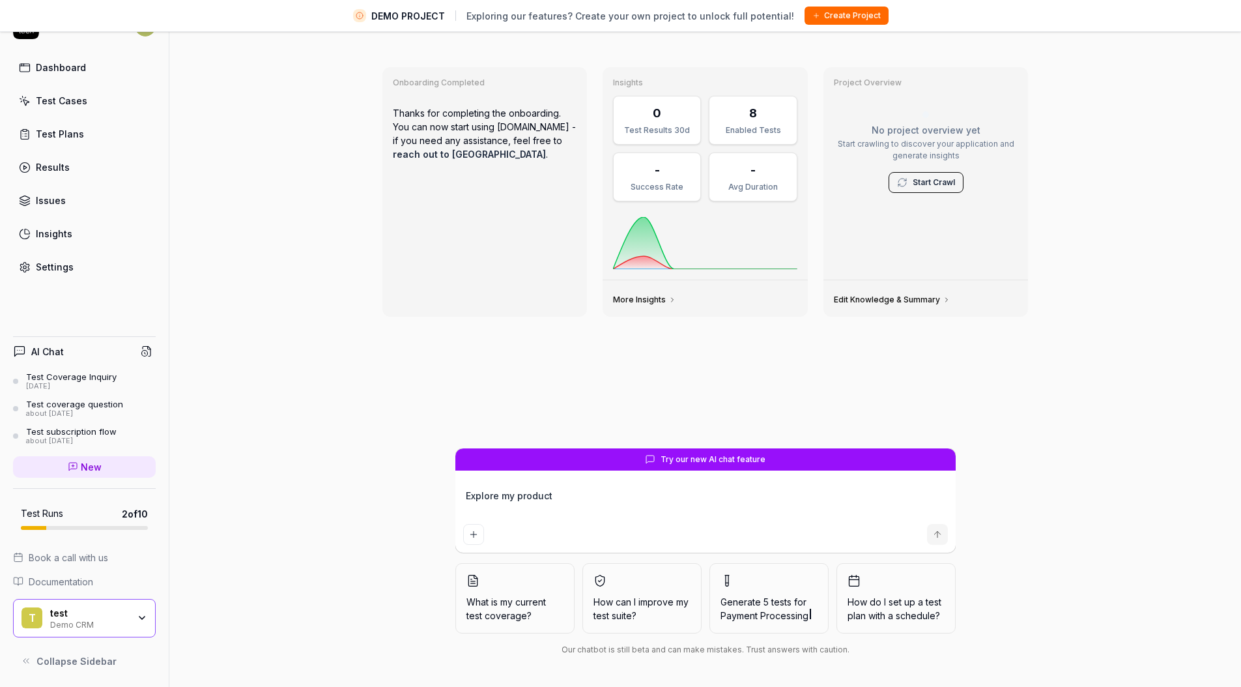
type textarea "Explore my product"
type textarea "*"
type textarea "Explore my product a"
type textarea "*"
type textarea "Explore my product an"
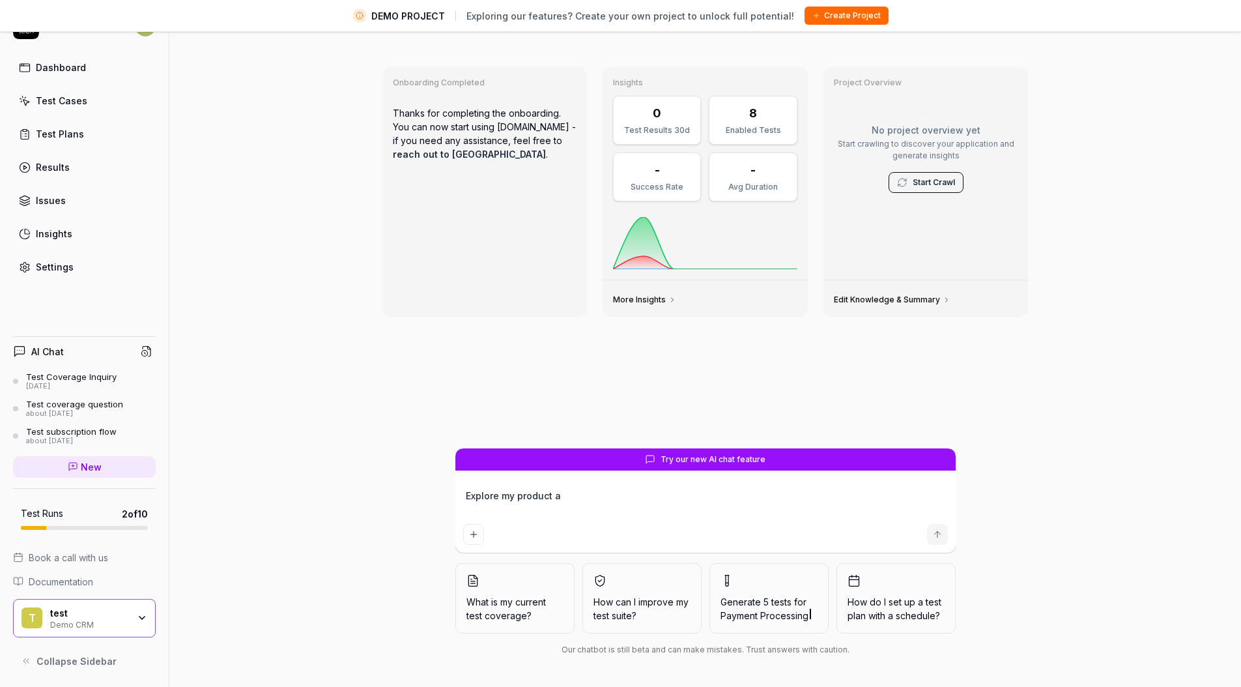
type textarea "*"
type textarea "Explore my product and"
type textarea "*"
type textarea "Explore my product and"
type textarea "*"
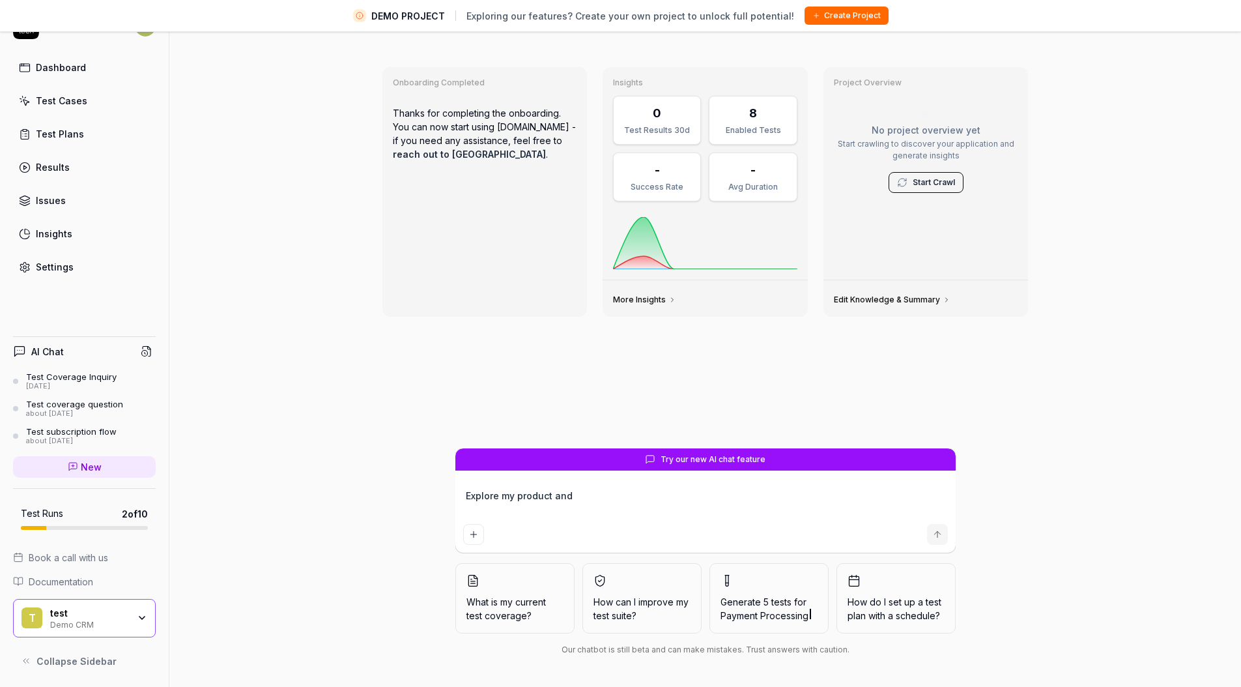
type textarea "Explore my product and s"
type textarea "*"
type textarea "Explore my product and su"
type textarea "*"
type textarea "Explore my product and sug"
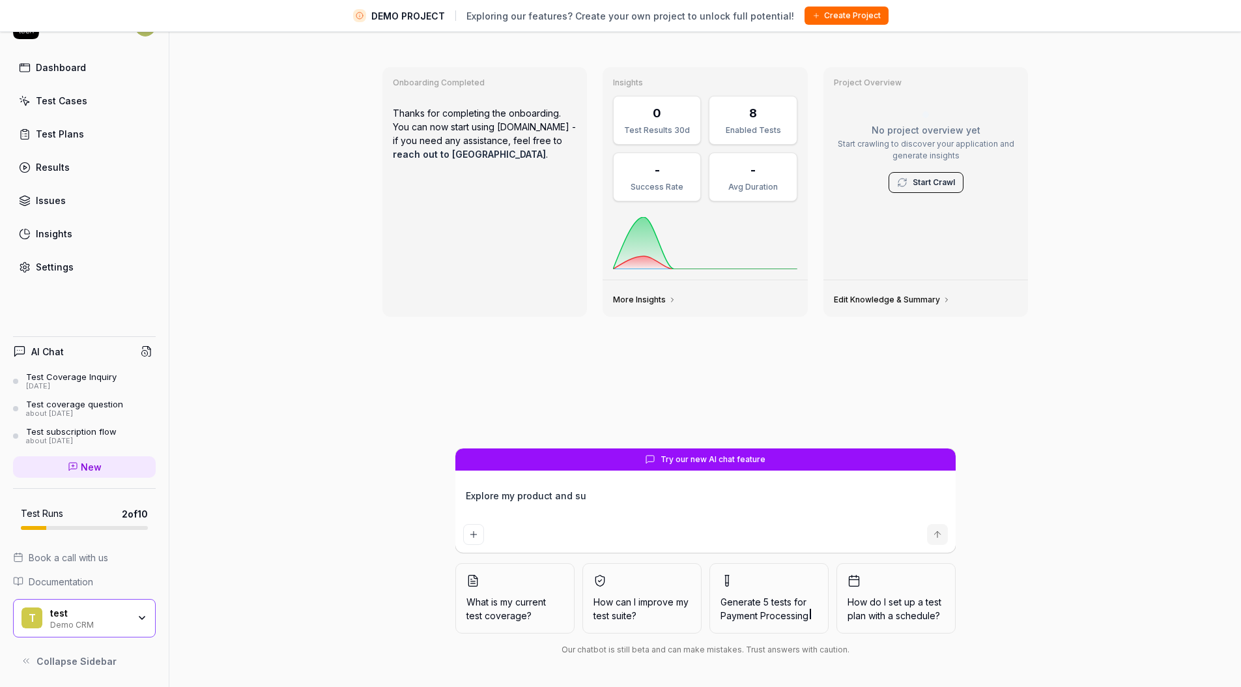
type textarea "*"
type textarea "Explore my product and sugg"
type textarea "*"
type textarea "Explore my product and sugge"
type textarea "*"
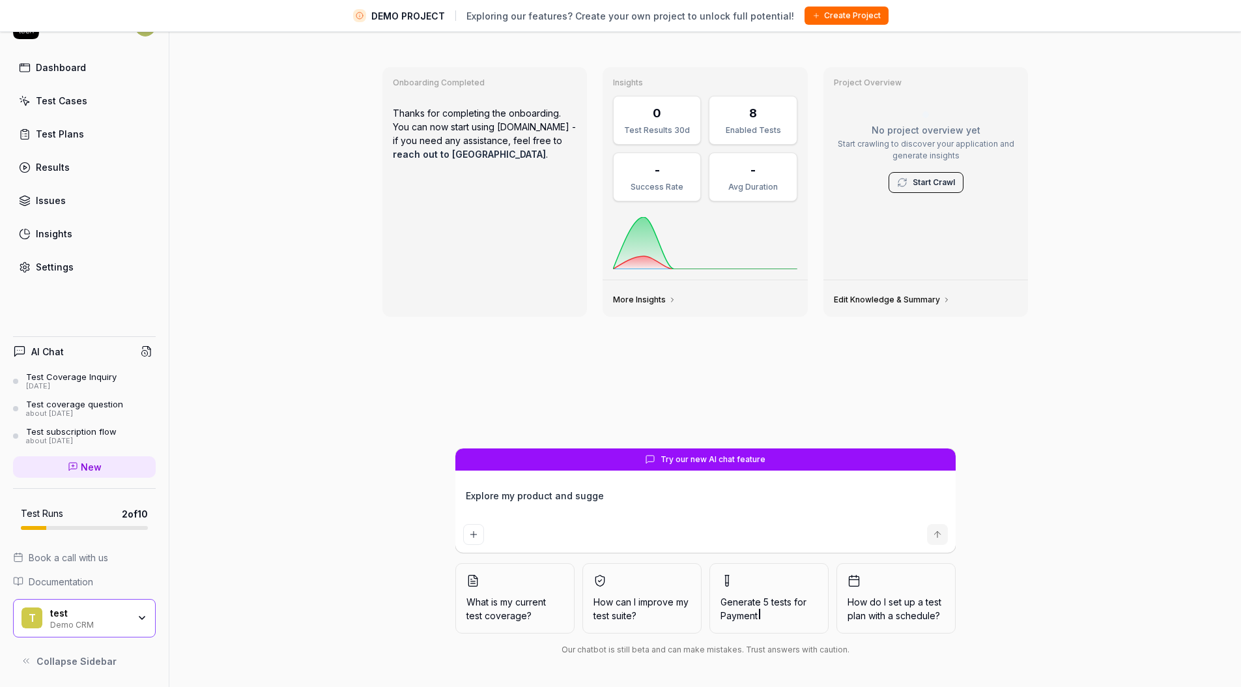
type textarea "Explore my product and sugges"
type textarea "*"
type textarea "Explore my product and suggest"
type textarea "*"
type textarea "Explore my product and suggest"
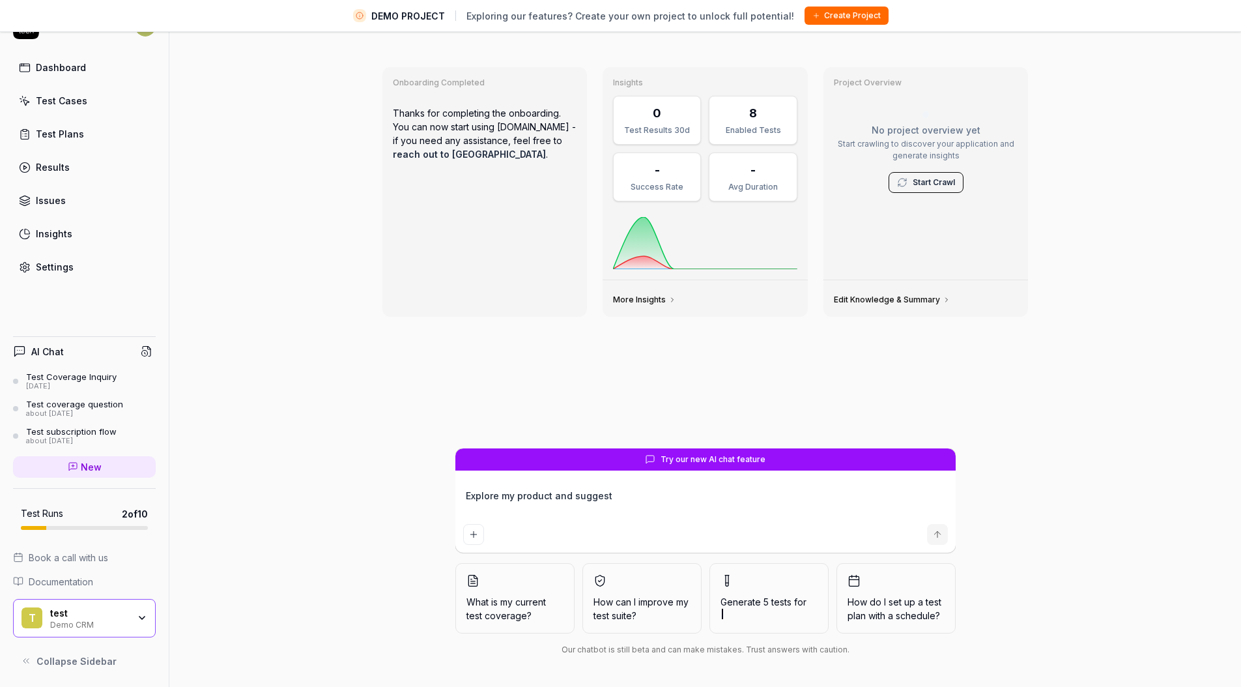
type textarea "*"
type textarea "Explore my product and suggest n"
type textarea "*"
type textarea "Explore my product and suggest ne"
type textarea "*"
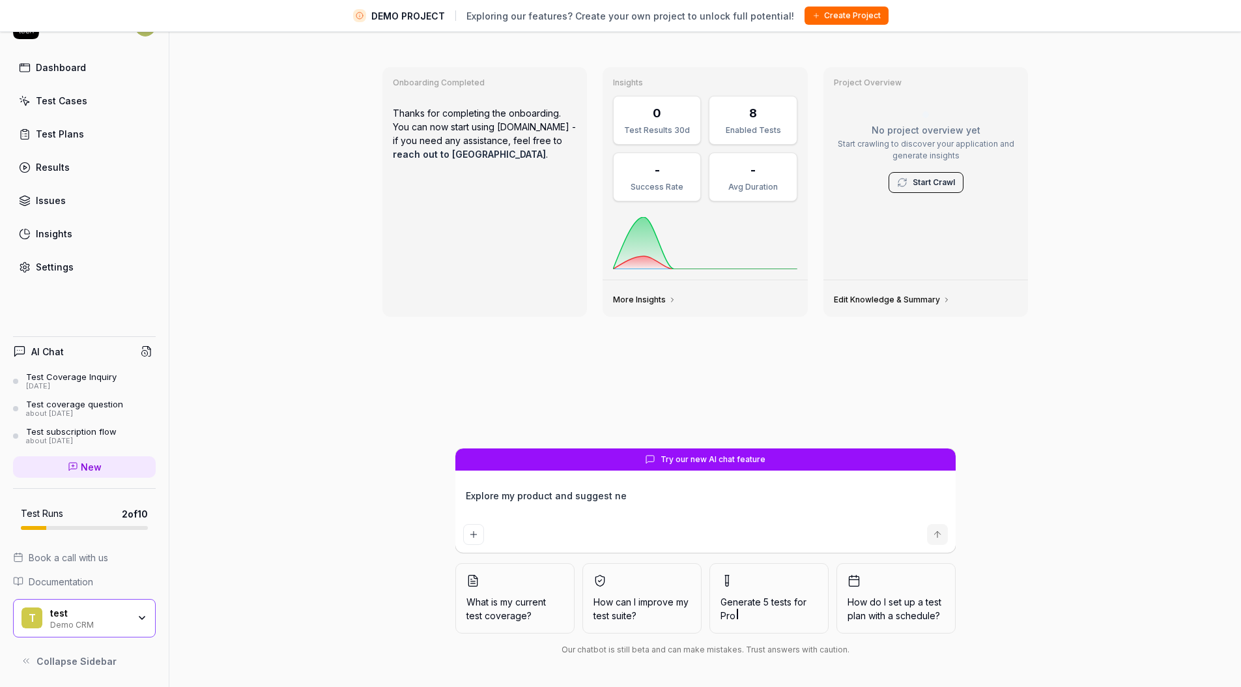
type textarea "Explore my product and suggest new"
type textarea "*"
type textarea "Explore my product and suggest new"
type textarea "*"
type textarea "Explore my product and suggest new t"
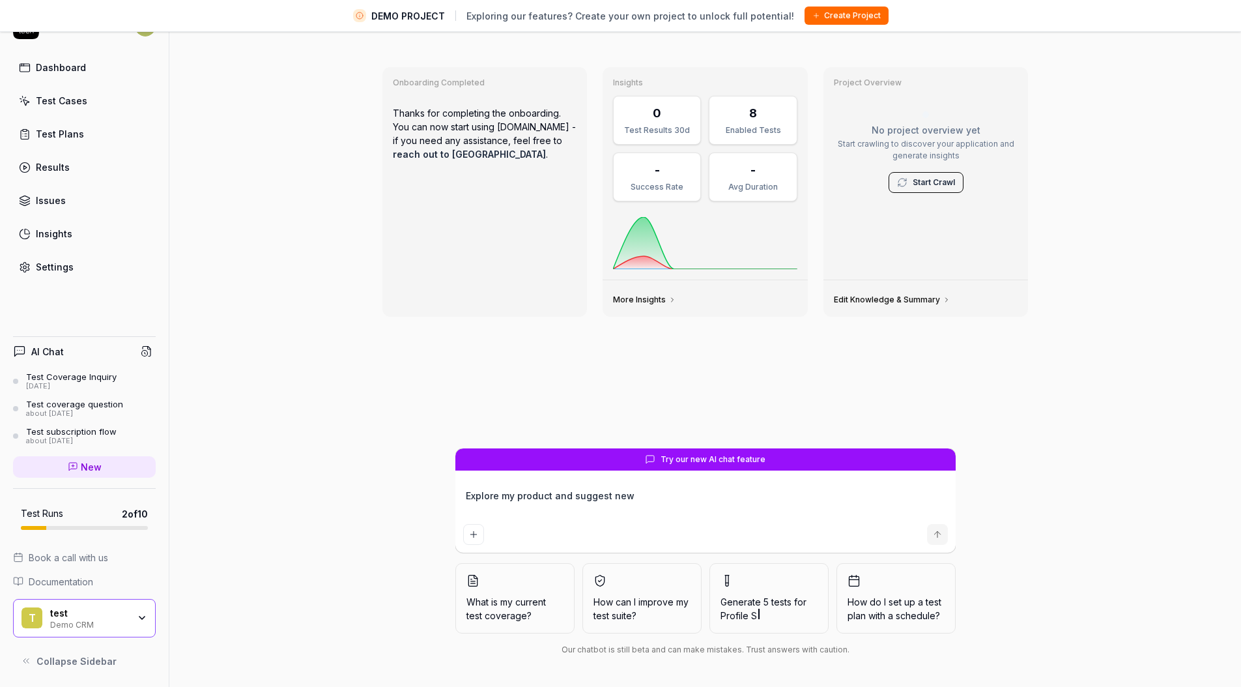
type textarea "*"
type textarea "Explore my product and suggest new te"
type textarea "*"
type textarea "Explore my product and suggest new tes"
type textarea "*"
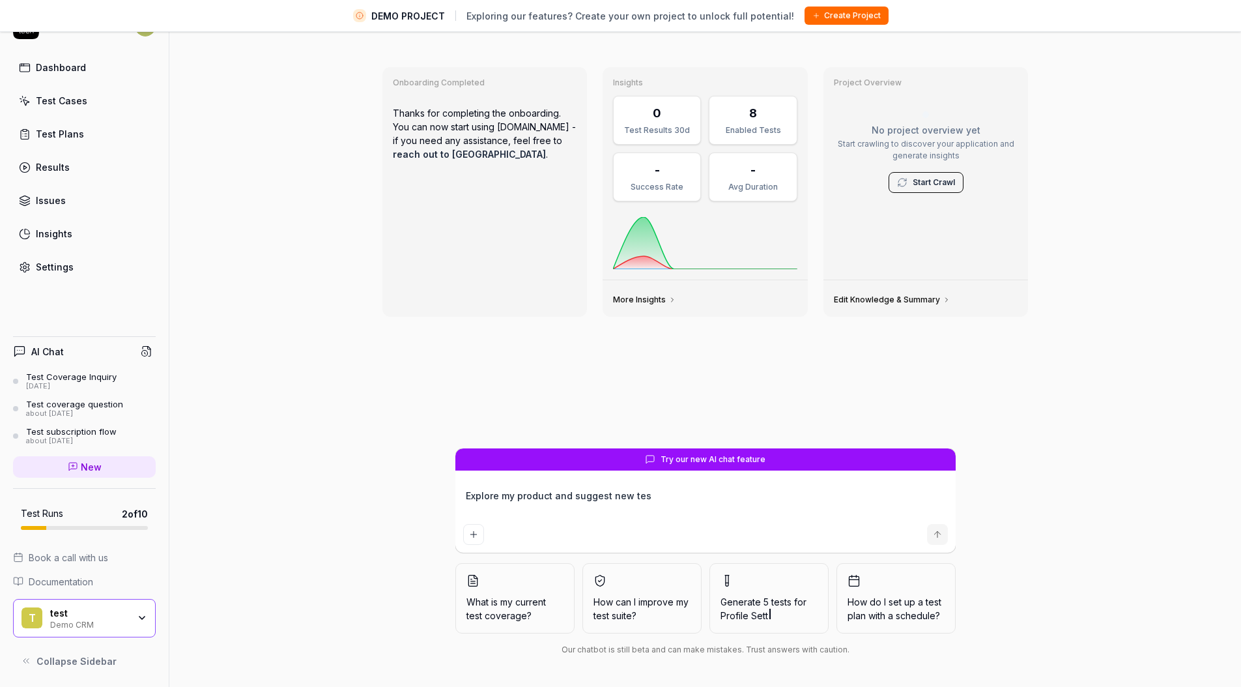
type textarea "Explore my product and suggest new test"
type textarea "*"
type textarea "Explore my product and suggest new test"
type textarea "*"
type textarea "Explore my product and suggest new test c"
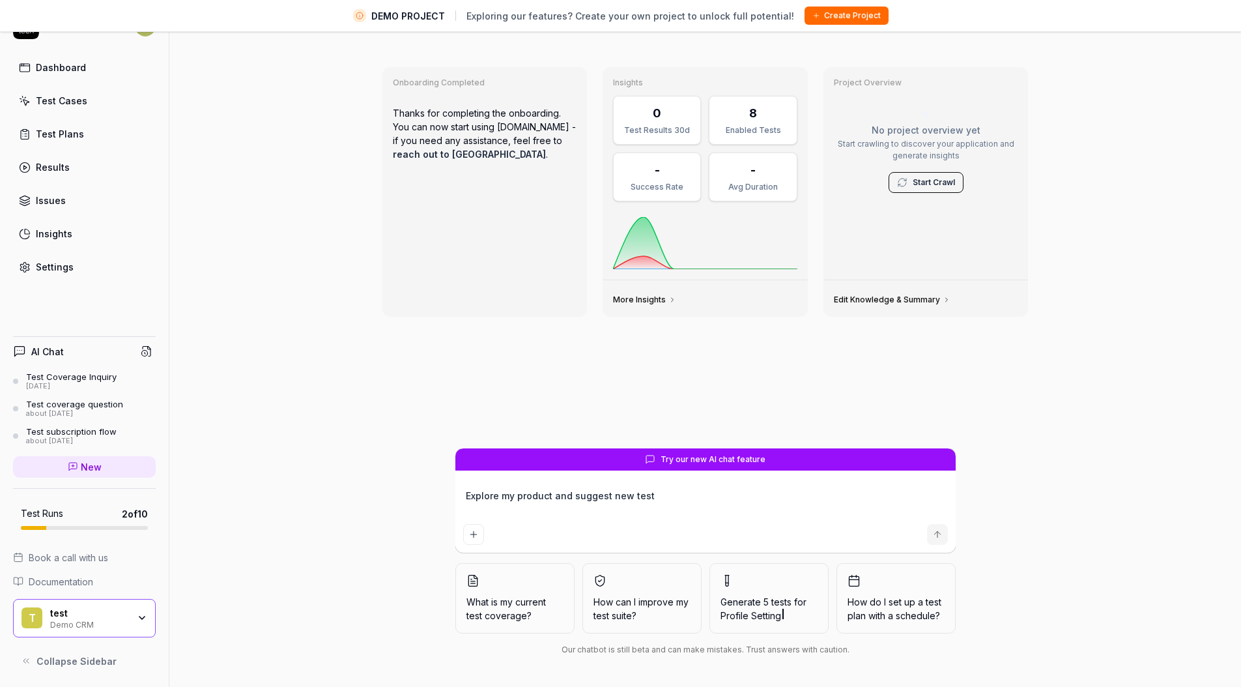
type textarea "*"
type textarea "Explore my product and suggest new test ca"
type textarea "*"
type textarea "Explore my product and suggest new test cas"
type textarea "*"
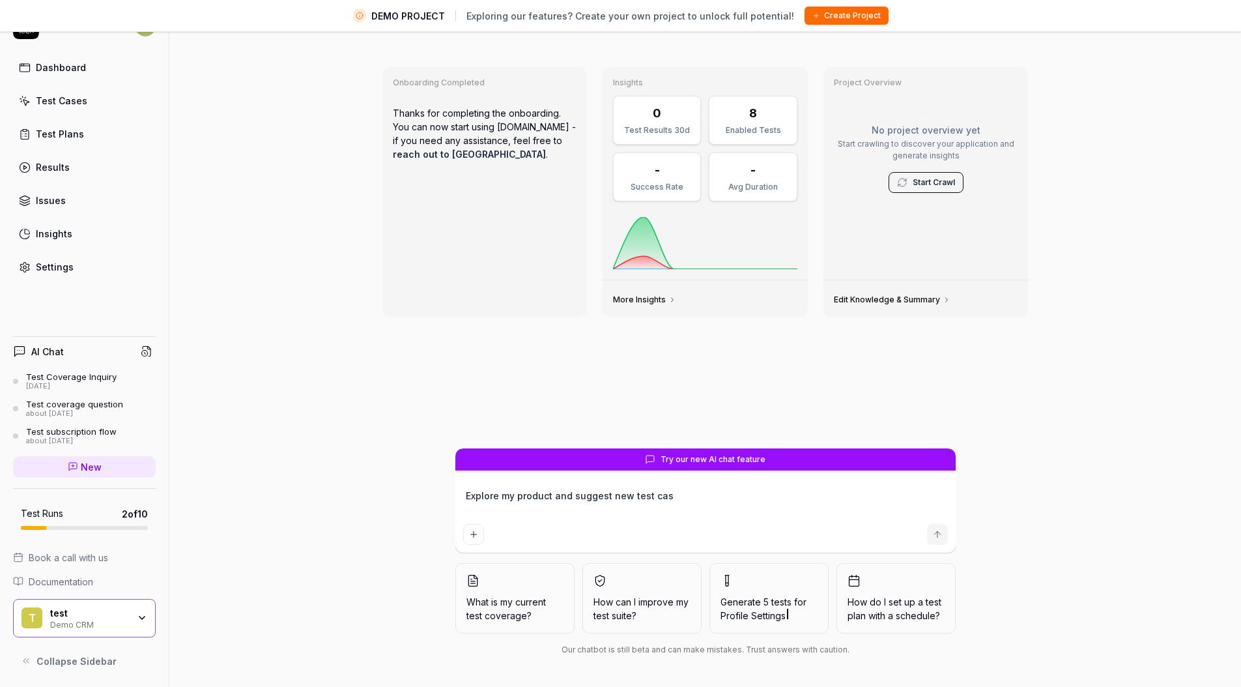
type textarea "Explore my product and suggest new test case"
type textarea "*"
type textarea "Explore my product and suggest new test cases"
type textarea "*"
type textarea "Explore my product and suggest new test cases."
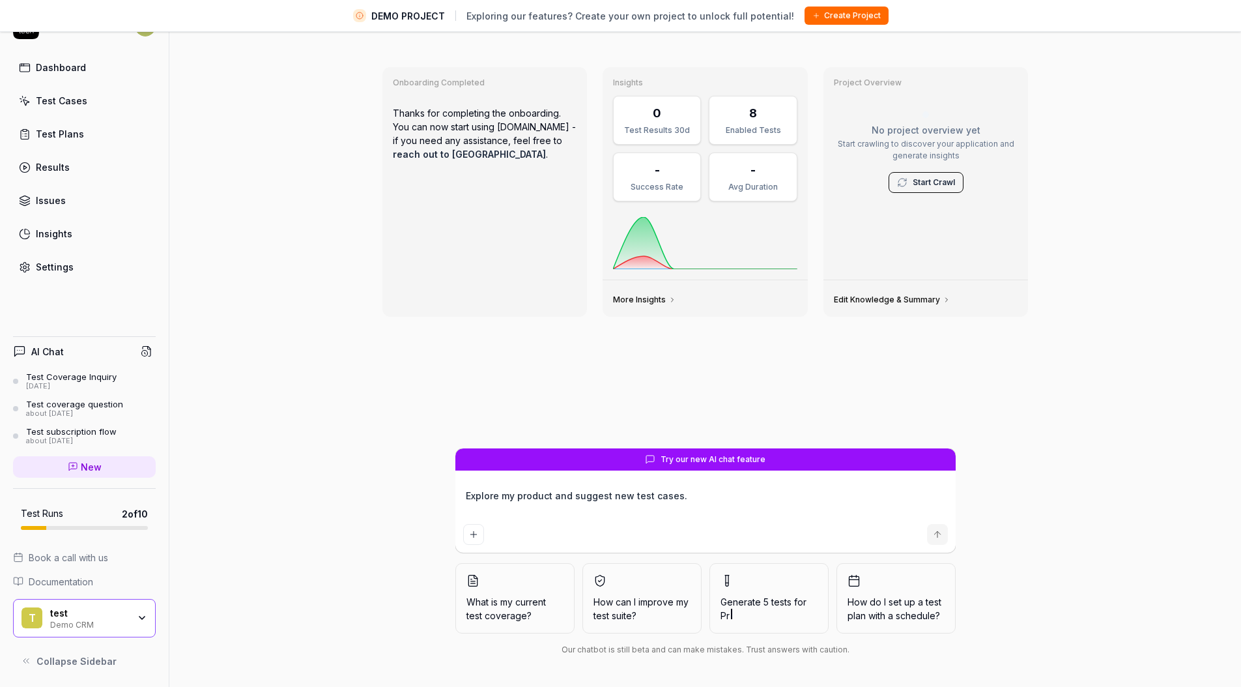
type textarea "*"
type textarea "T"
type textarea "*"
type textarea "Te"
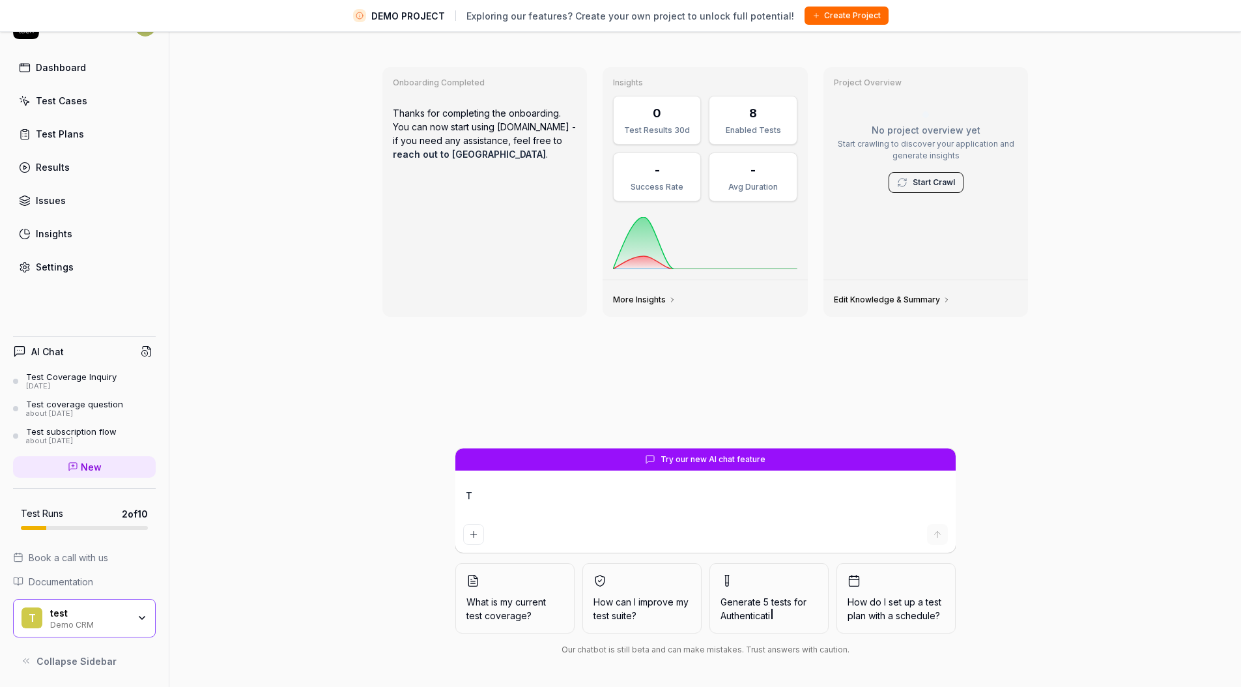
type textarea "*"
type textarea "Tes"
type textarea "*"
type textarea "Test"
type textarea "*"
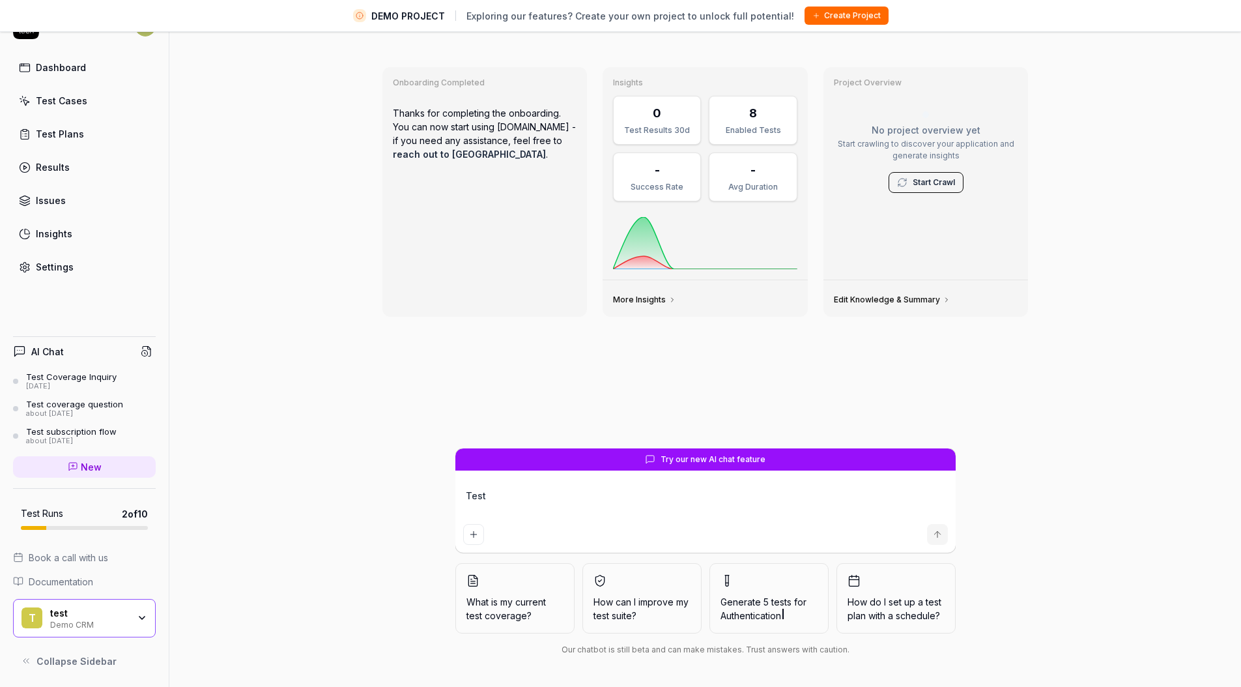
type textarea "Test"
type textarea "*"
type textarea "Test n"
type textarea "*"
type textarea "Test ne"
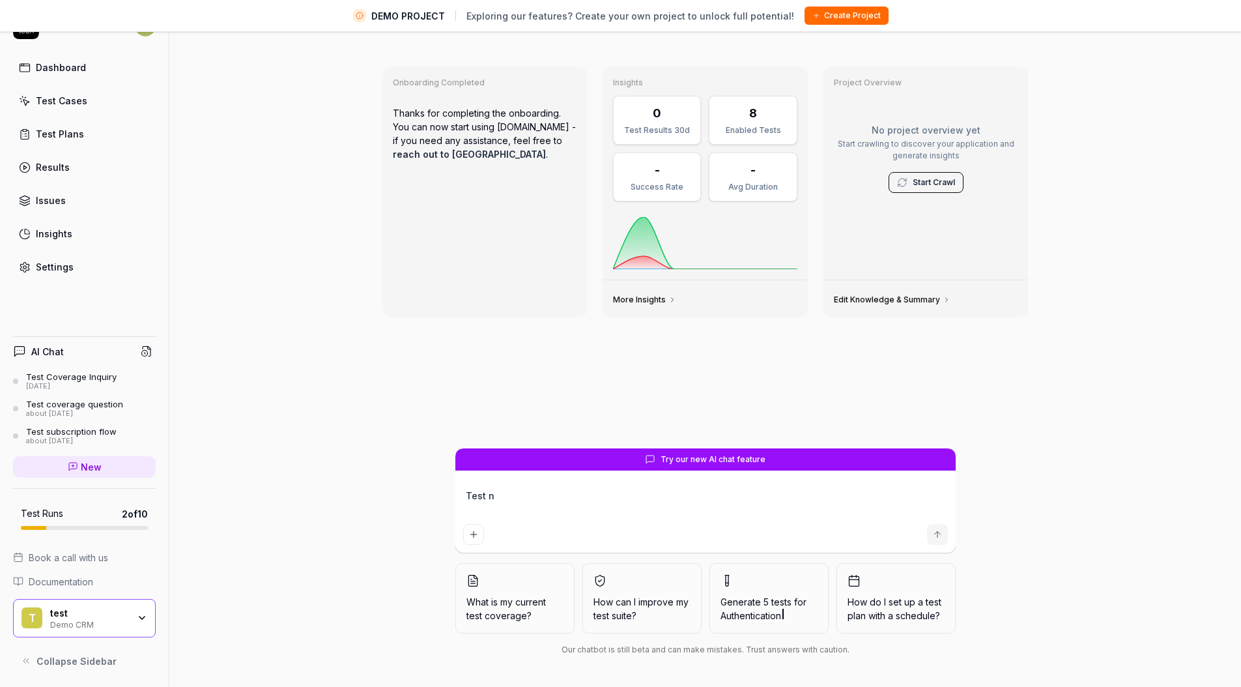
type textarea "*"
type textarea "Test new"
type textarea "*"
type textarea "Test new"
type textarea "*"
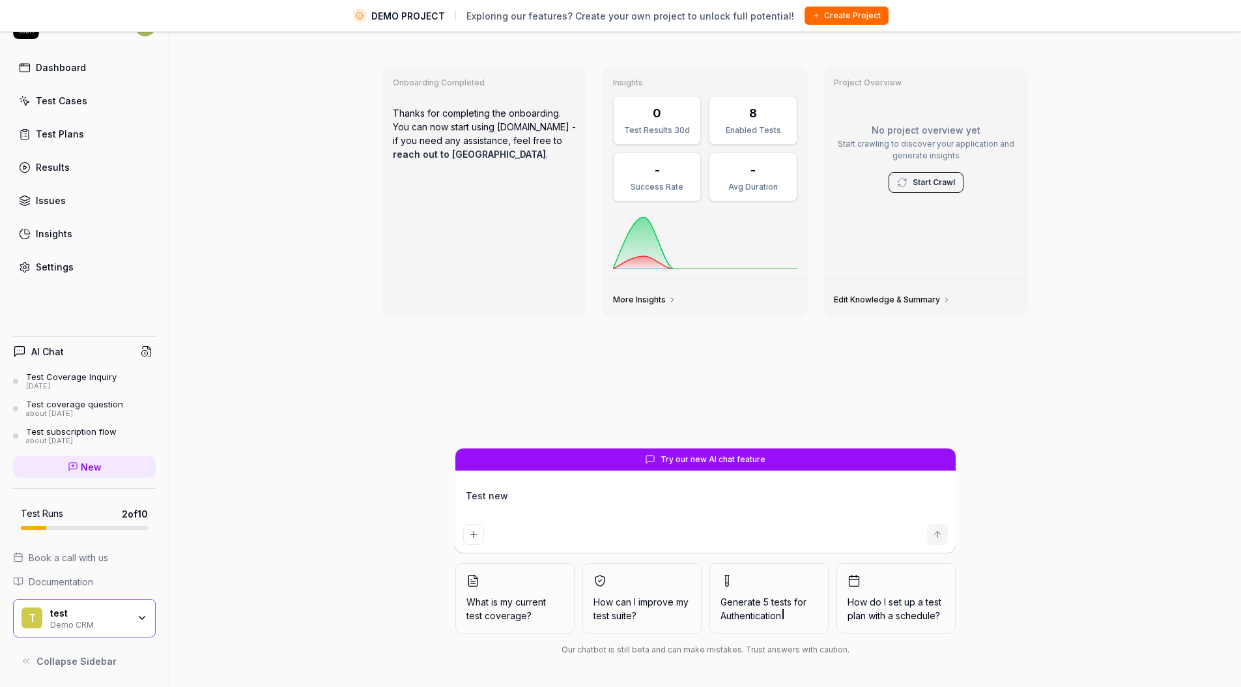
type textarea "Test new u"
type textarea "*"
type textarea "Test new us"
type textarea "*"
type textarea "Test new use"
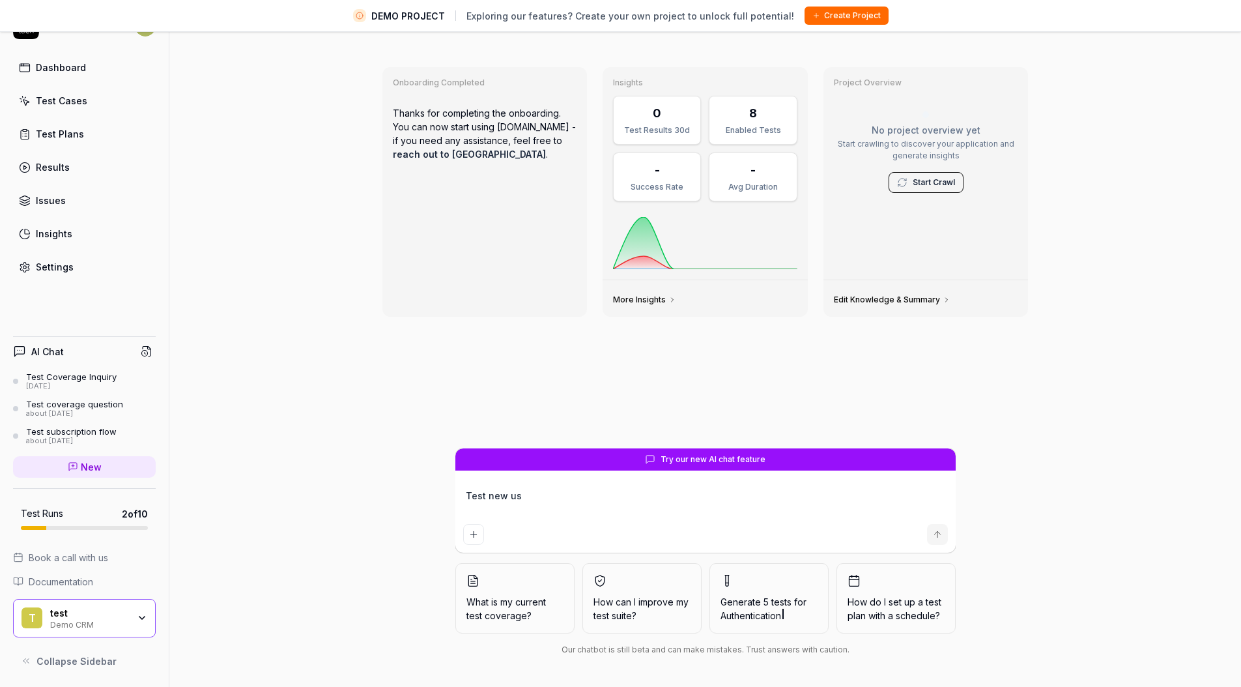
type textarea "*"
type textarea "Test new user"
type textarea "*"
type textarea "Test new user"
type textarea "*"
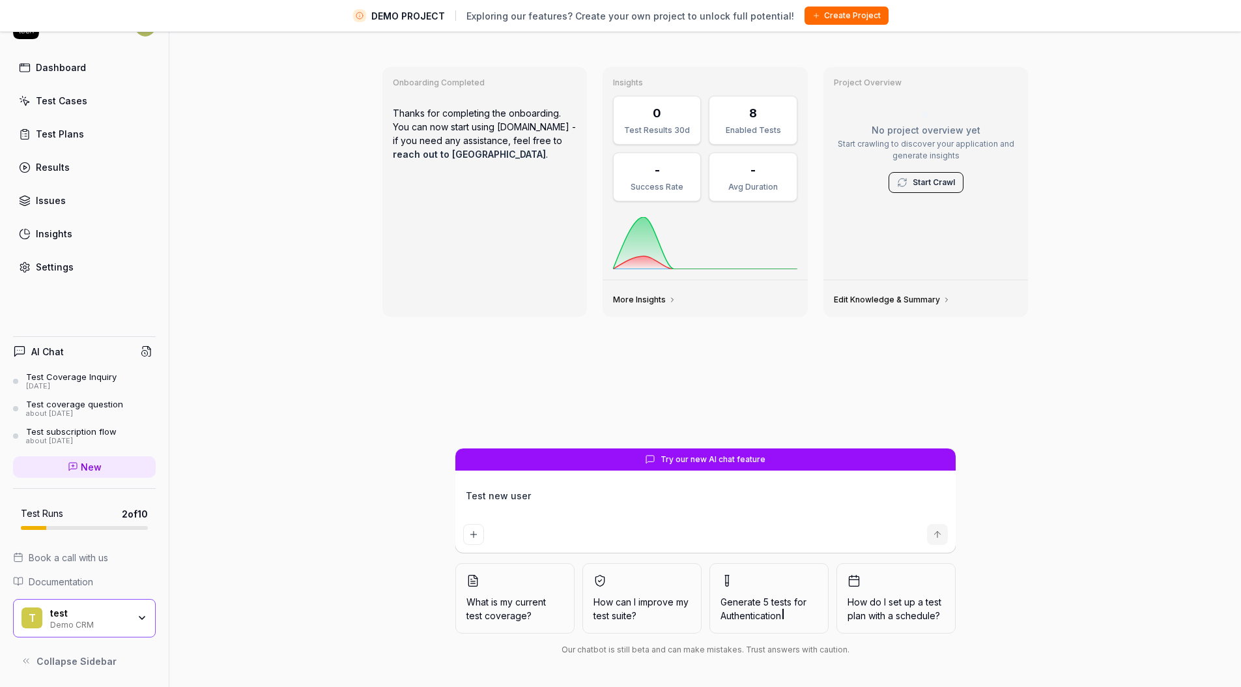
type textarea "Test new user s"
type textarea "*"
type textarea "Test new user si"
type textarea "*"
type textarea "Test new user sig"
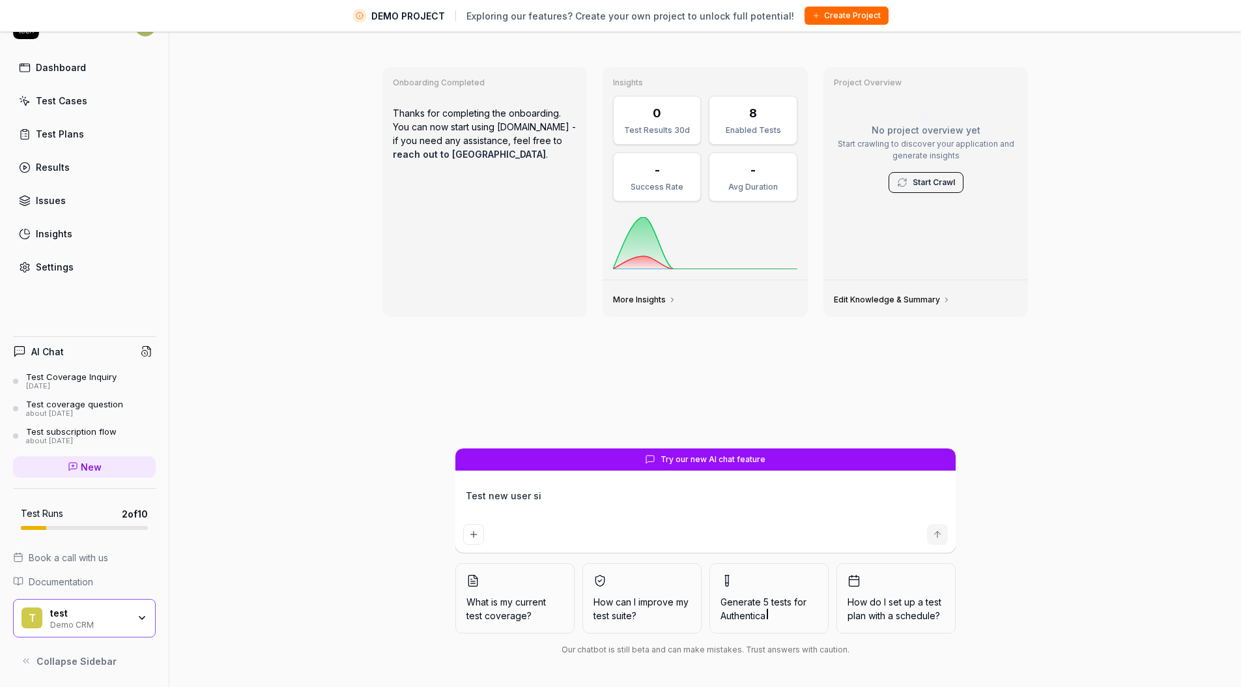
type textarea "*"
type textarea "Test new user sign"
type textarea "*"
type textarea "Test new user signu"
type textarea "*"
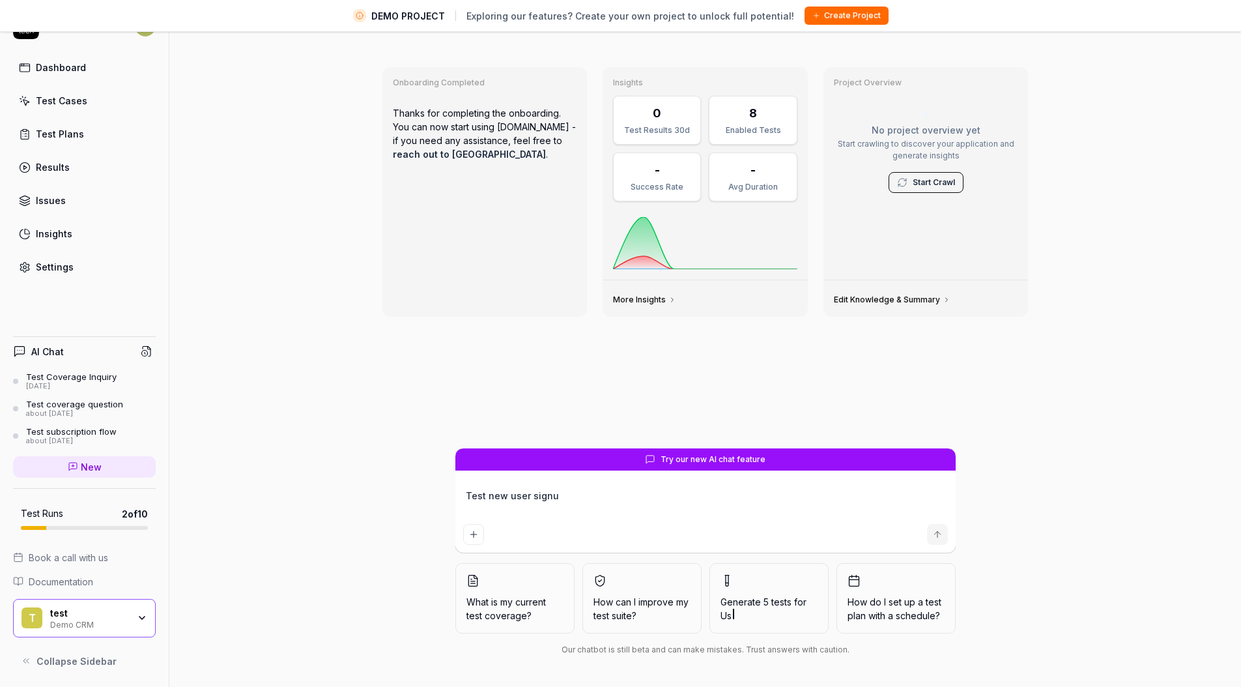
type textarea "Test new user signup"
type textarea "*"
type textarea "Test new user signup"
type textarea "*"
type textarea "Test new user signup f"
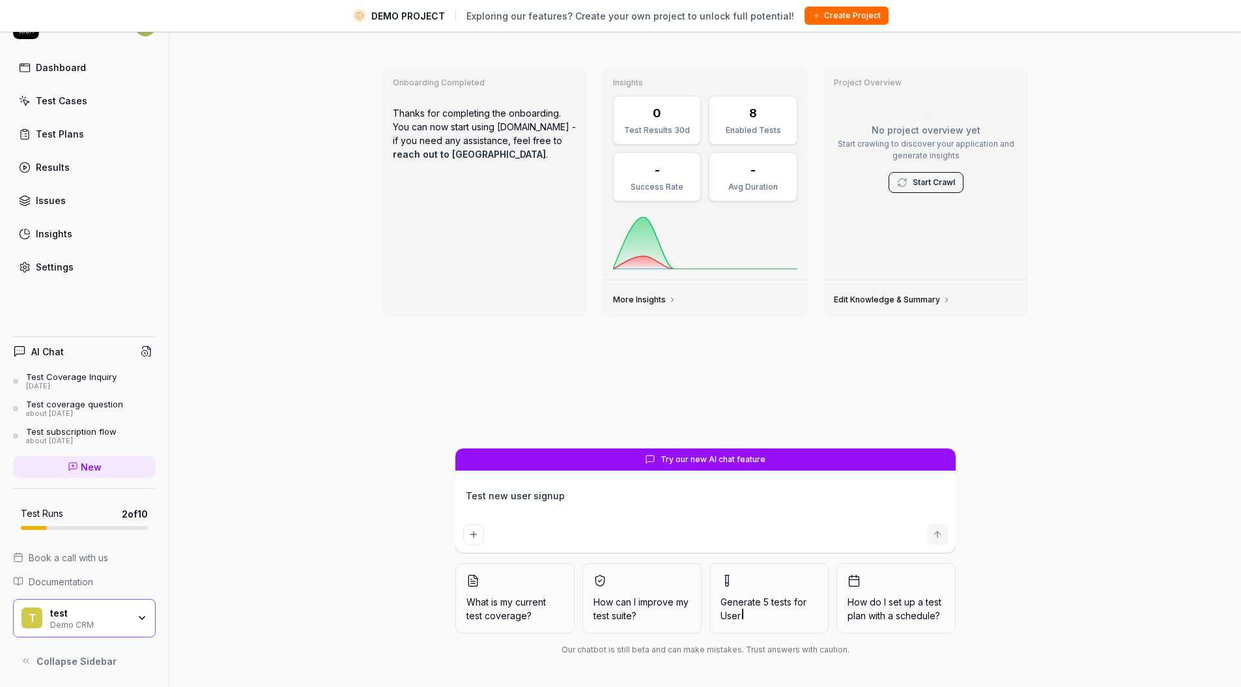
type textarea "*"
type textarea "Test new user signup fl"
type textarea "*"
type textarea "Test new user signup flo"
type textarea "*"
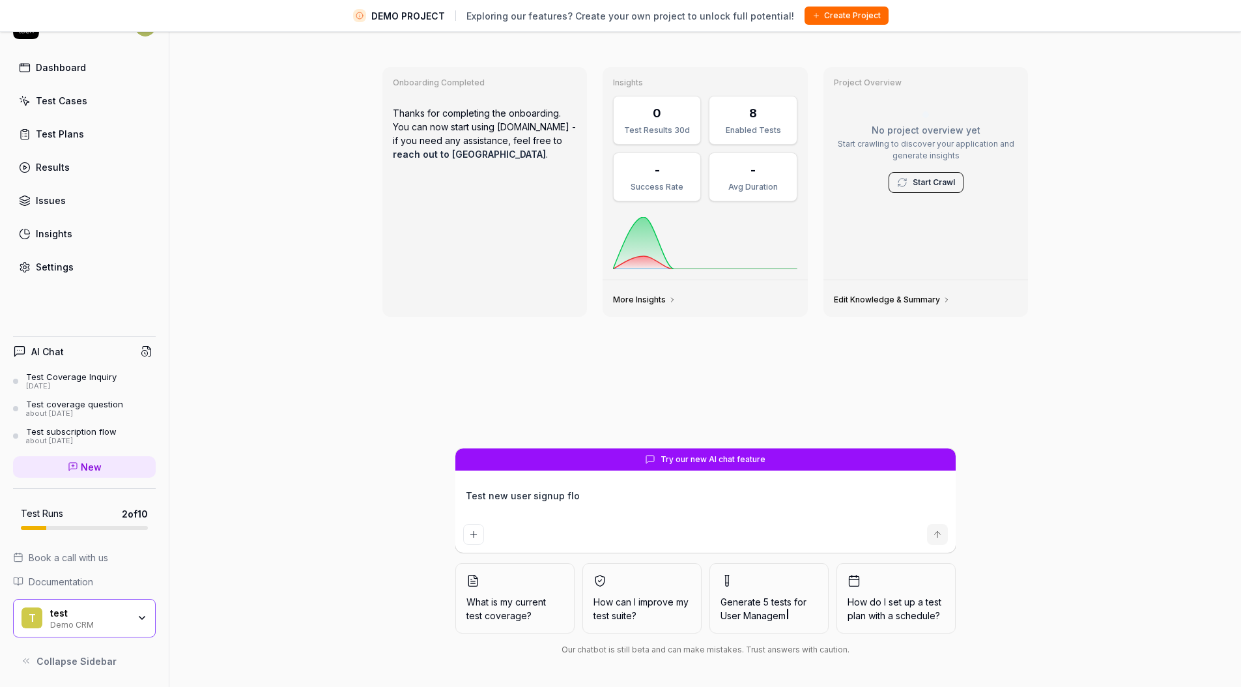
type textarea "Test new user signup flow"
type textarea "*"
type textarea "Test new user signup flow."
type textarea "*"
type textarea "C"
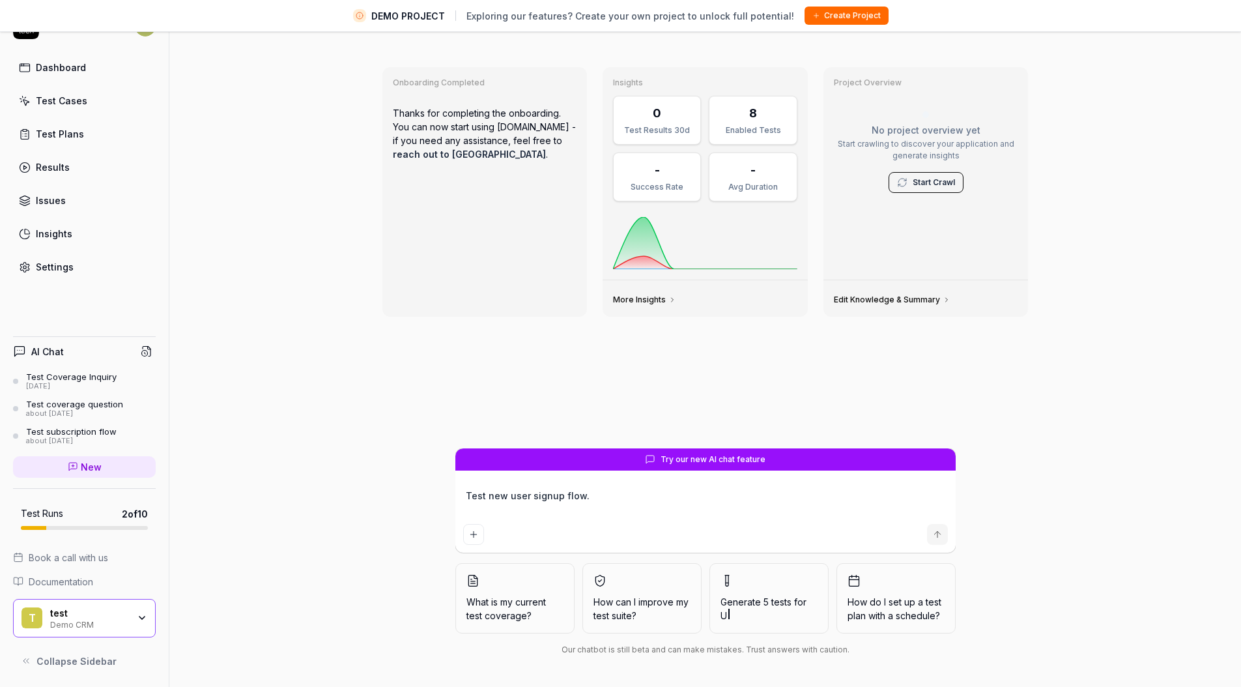
type textarea "*"
type textarea "Ch"
type textarea "*"
type textarea "Che"
type textarea "*"
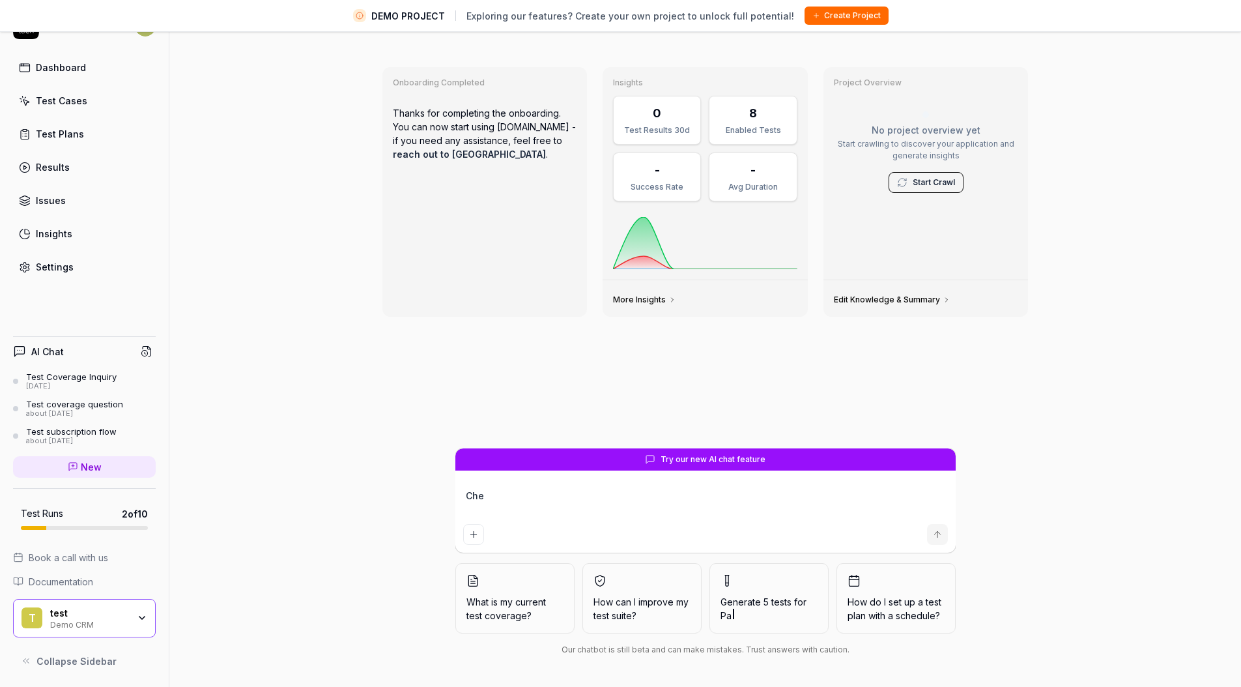
type textarea "Chec"
type textarea "*"
type textarea "Check"
type textarea "*"
type textarea "Check"
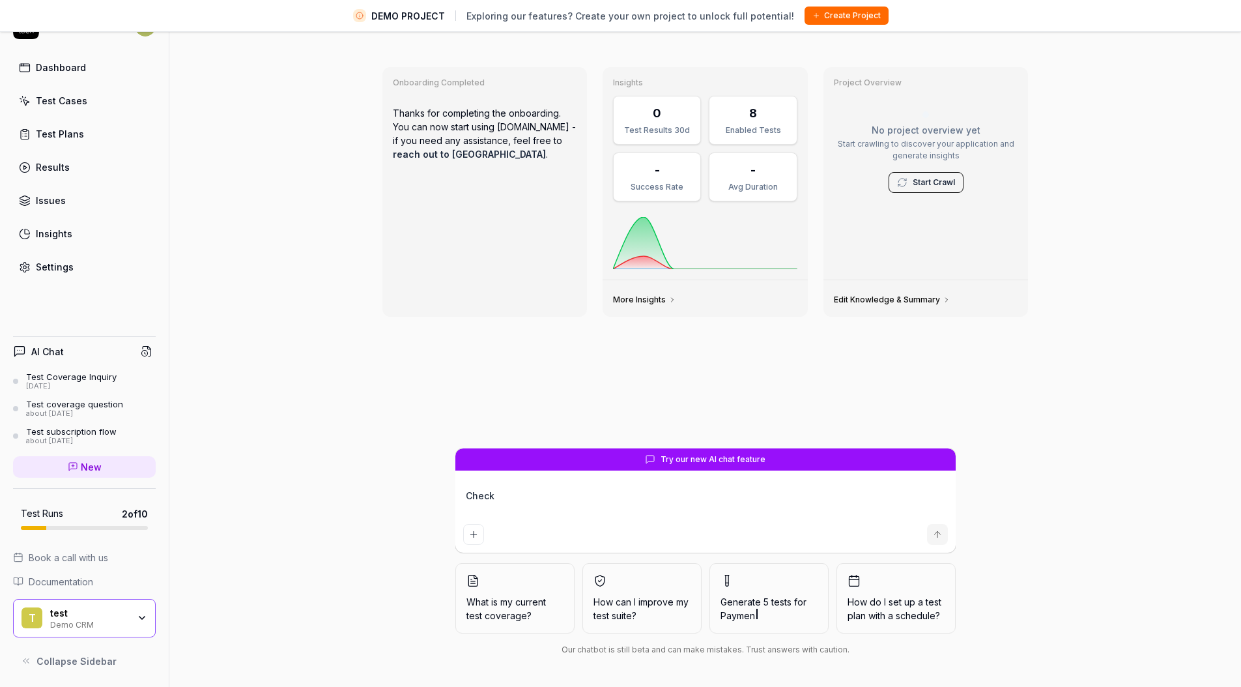
type textarea "*"
type textarea "Check d"
type textarea "*"
type textarea "Check di"
type textarea "*"
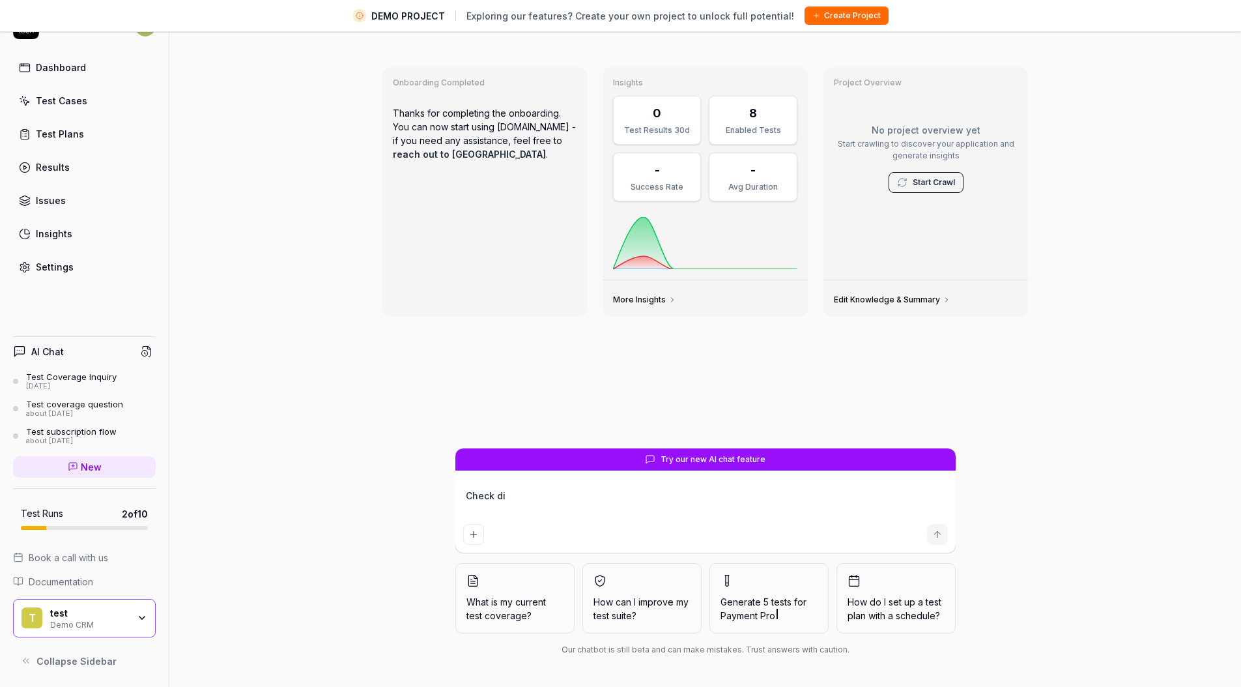
type textarea "Check dis"
type textarea "*"
type textarea "Check disc"
type textarea "*"
type textarea "Check disco"
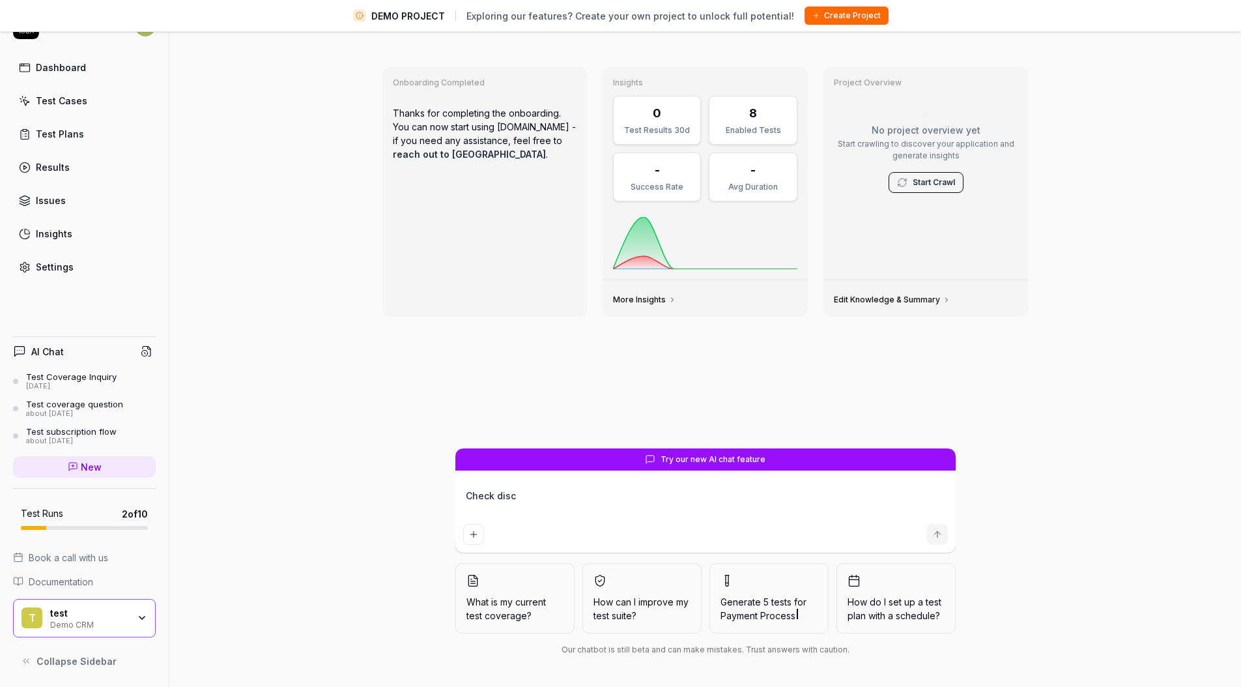
type textarea "*"
type textarea "Check discou"
type textarea "*"
type textarea "Check discoun"
type textarea "*"
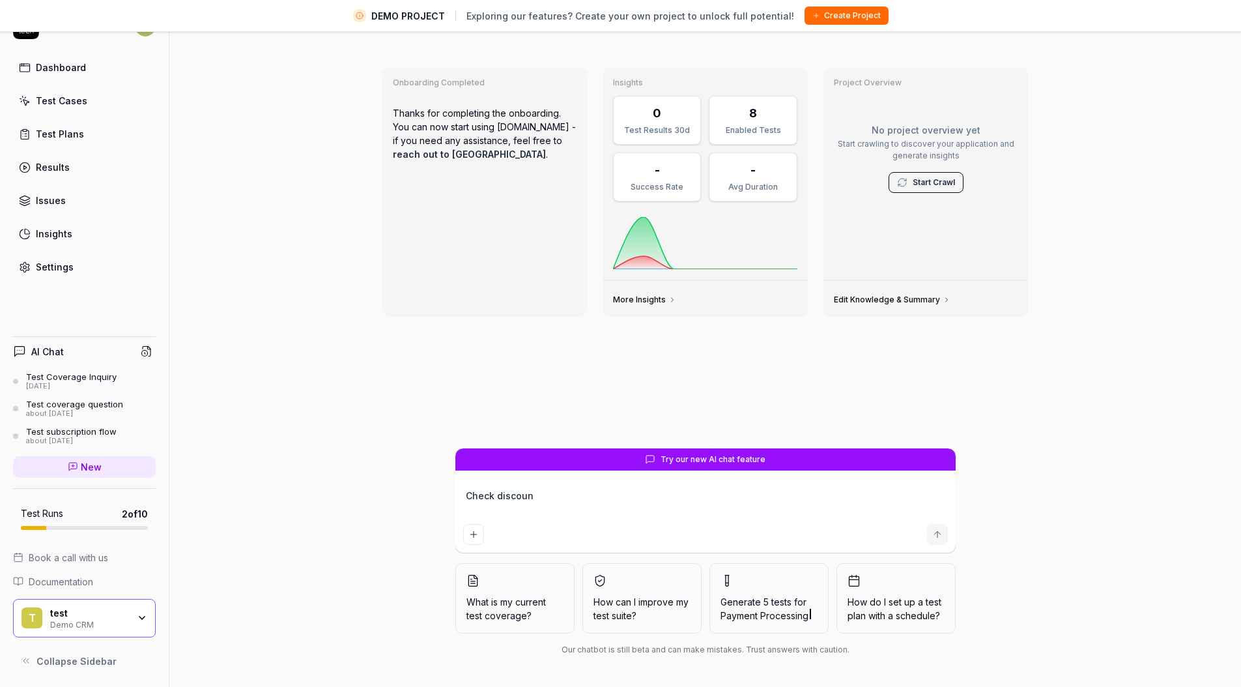
type textarea "Check discount"
type textarea "*"
type textarea "Check discounts"
type textarea "*"
type textarea "Check discounts"
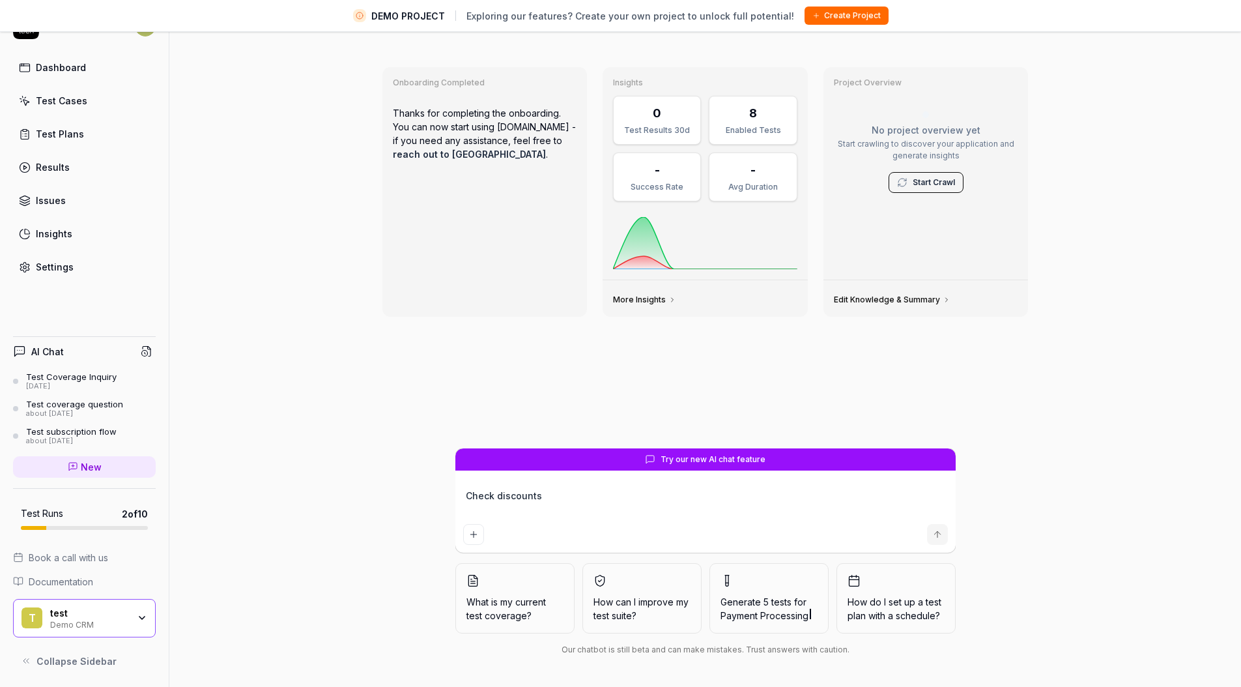
type textarea "*"
type textarea "Check discounts a"
type textarea "*"
type textarea "Check discounts ap"
type textarea "*"
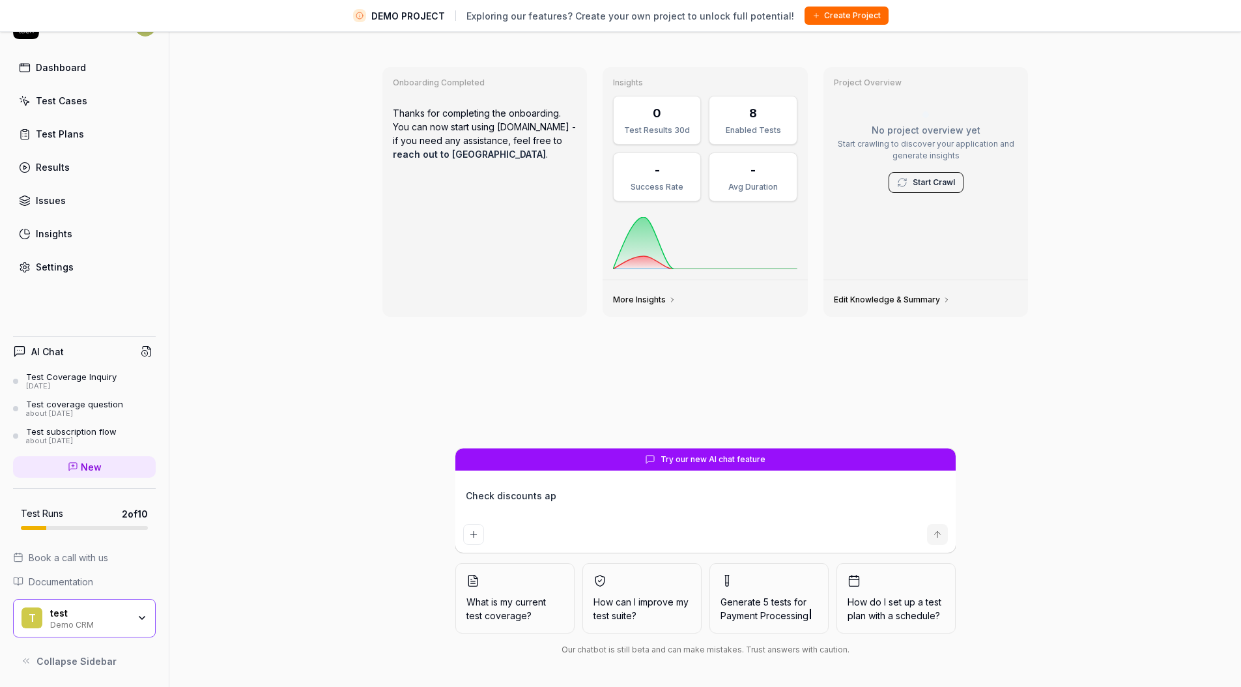
type textarea "Check discounts app"
type textarea "*"
type textarea "Check discounts appl"
type textarea "*"
type textarea "Check discounts appli"
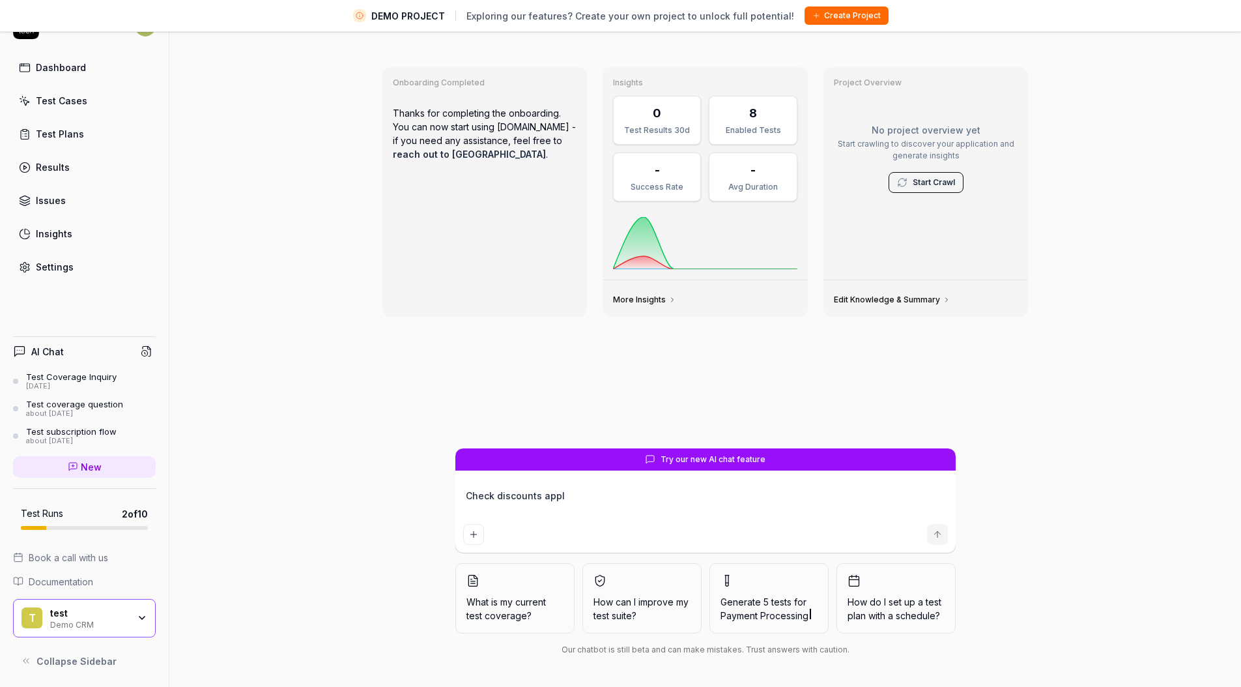
type textarea "*"
type textarea "Check discounts applic"
type textarea "*"
type textarea "Check discounts applica"
type textarea "*"
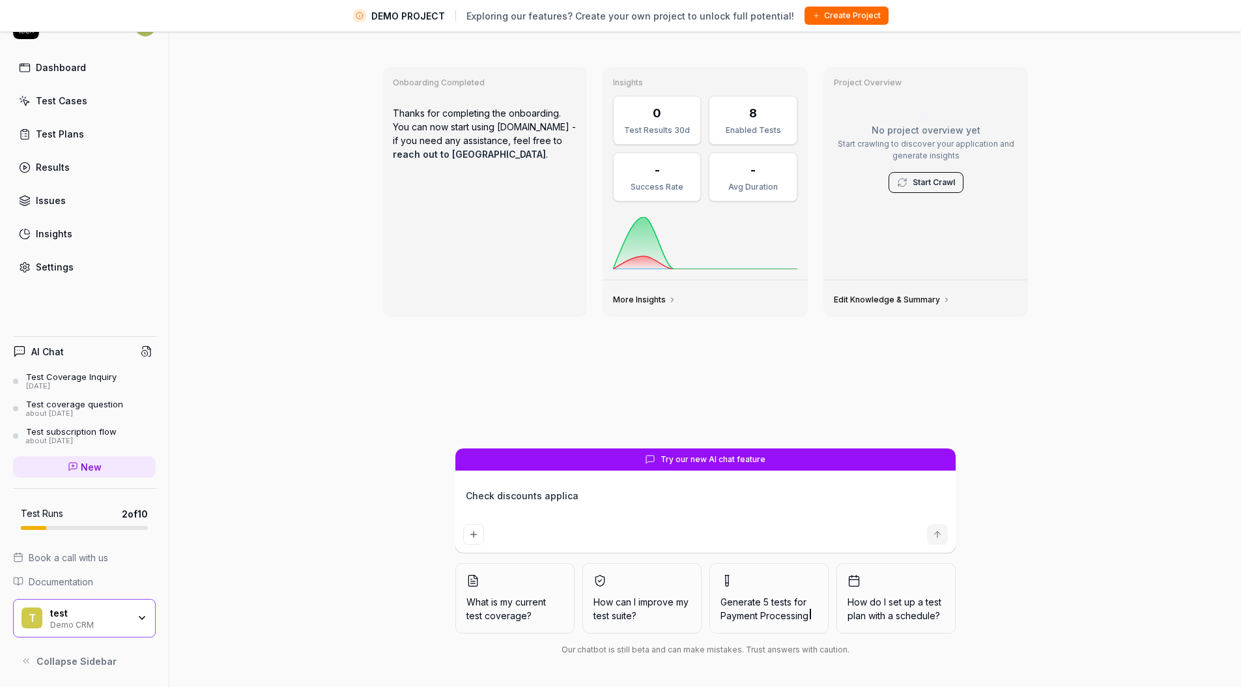
type textarea "Check discounts applicat"
type textarea "*"
type textarea "Check discounts applicati"
type textarea "*"
type textarea "Check discounts applicatio"
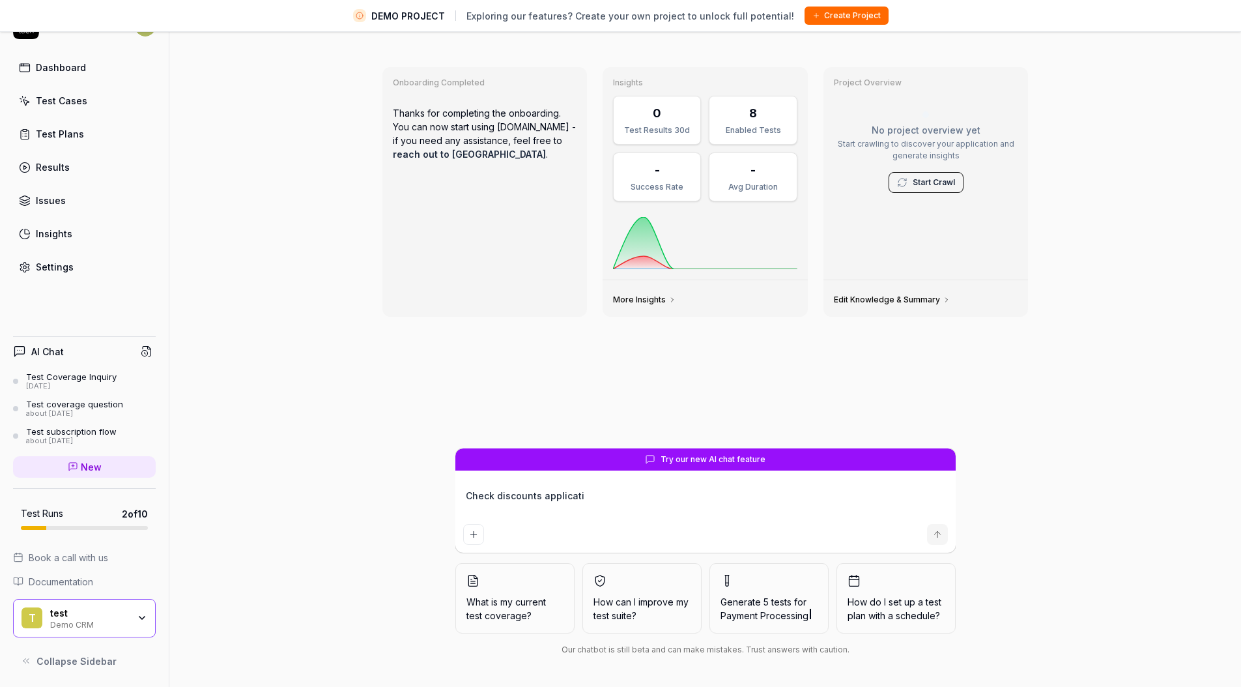
type textarea "*"
type textarea "Check discounts application"
